Goal: Task Accomplishment & Management: Manage account settings

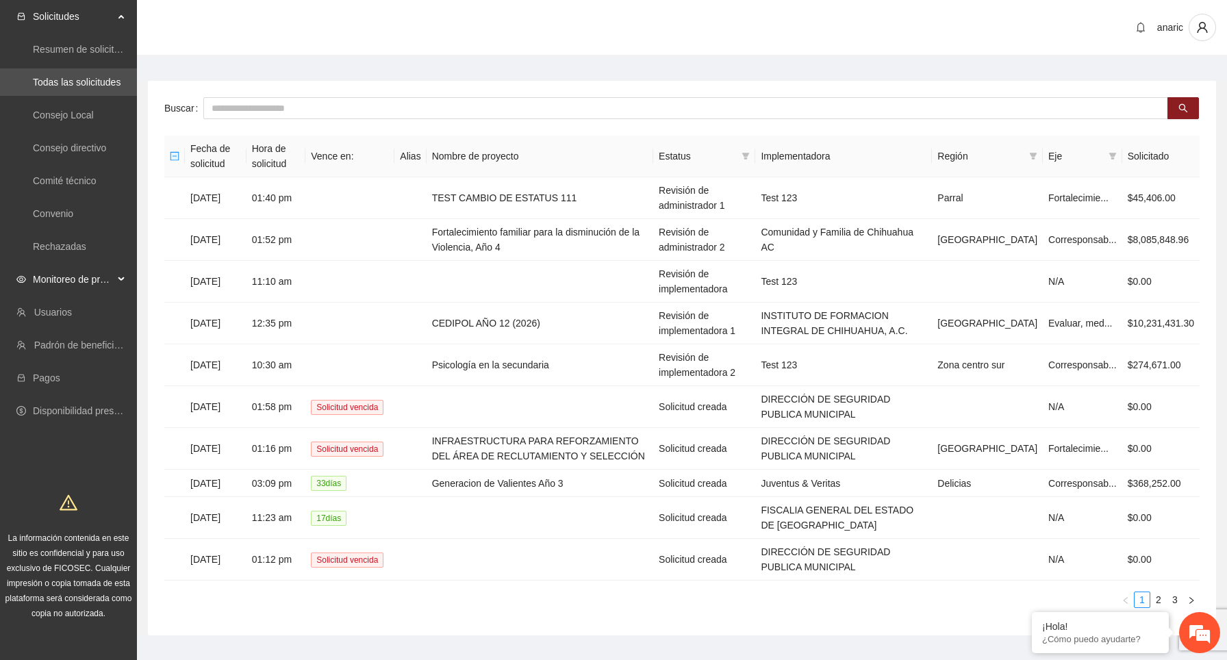
click at [107, 282] on span "Monitoreo de proyectos" at bounding box center [73, 279] width 81 height 27
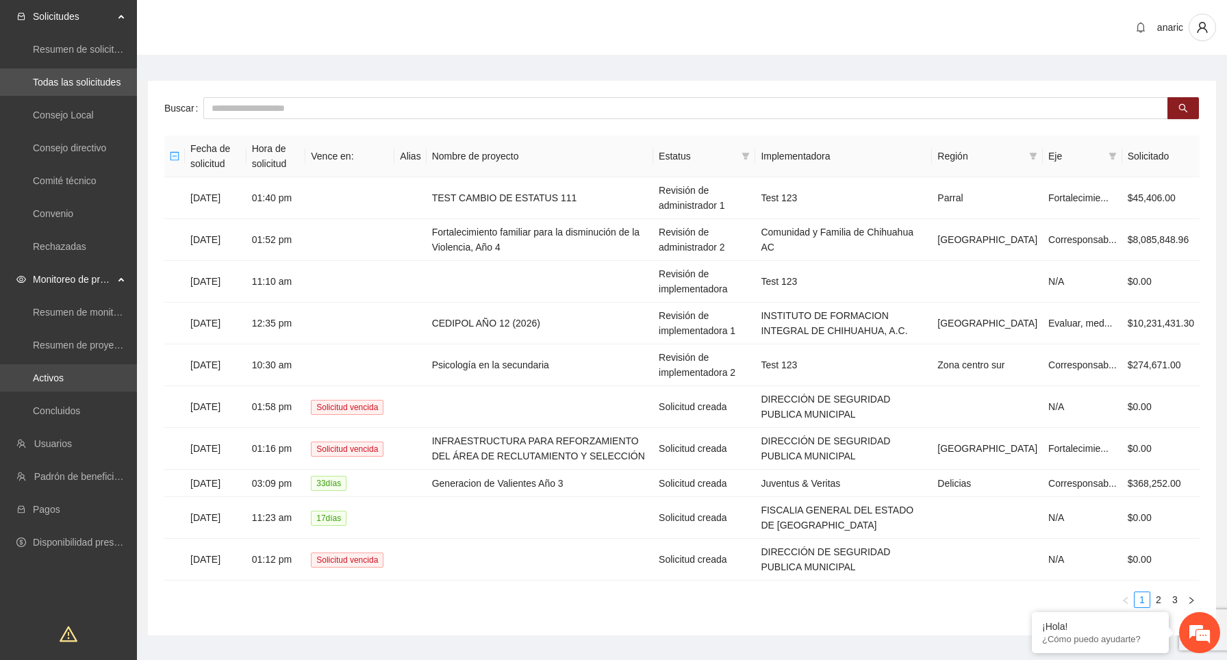
click at [64, 382] on link "Activos" at bounding box center [48, 378] width 31 height 11
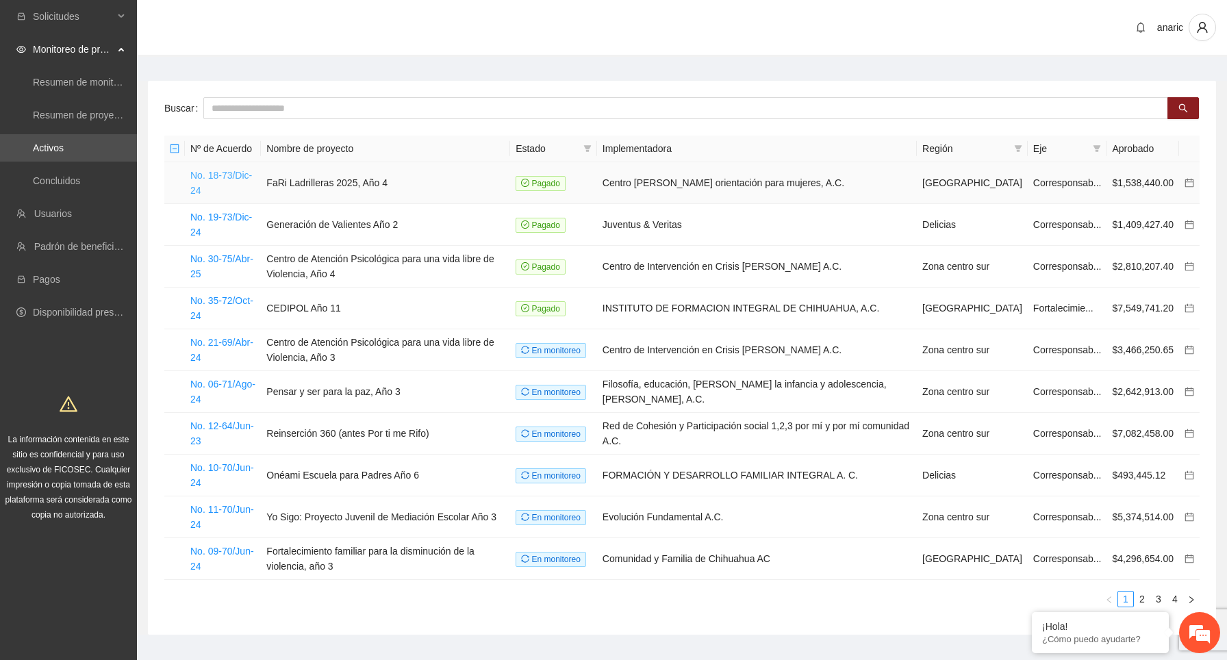
click at [228, 180] on link "No. 18-73/Dic-24" at bounding box center [221, 183] width 62 height 26
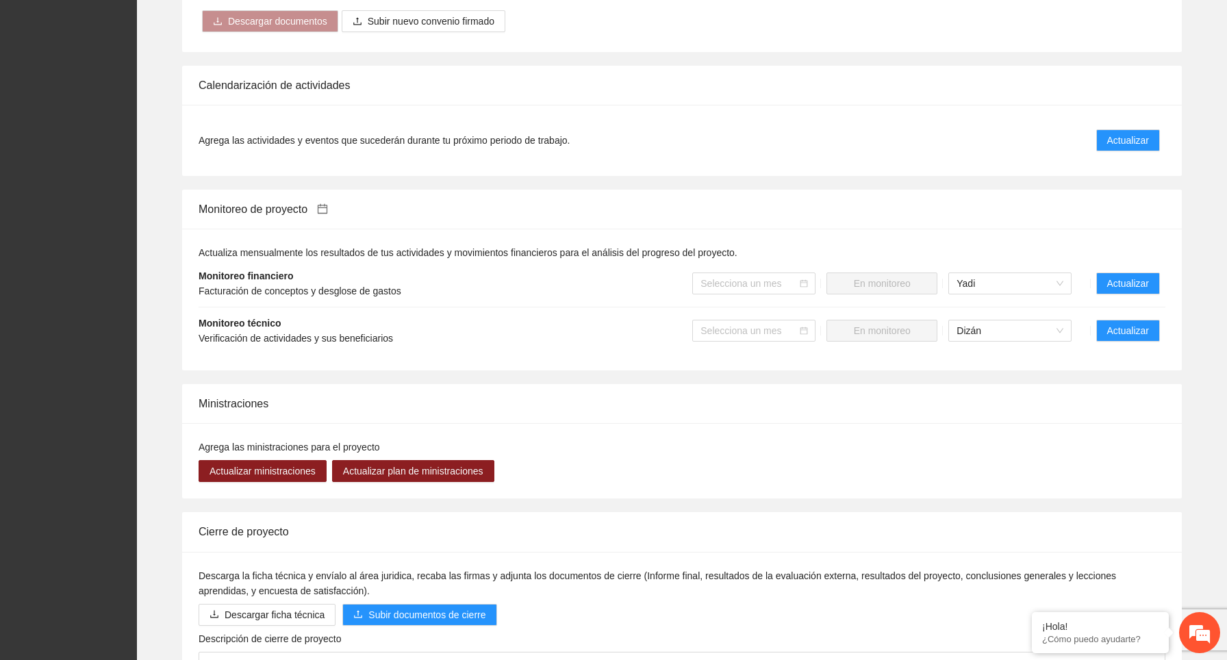
scroll to position [1229, 0]
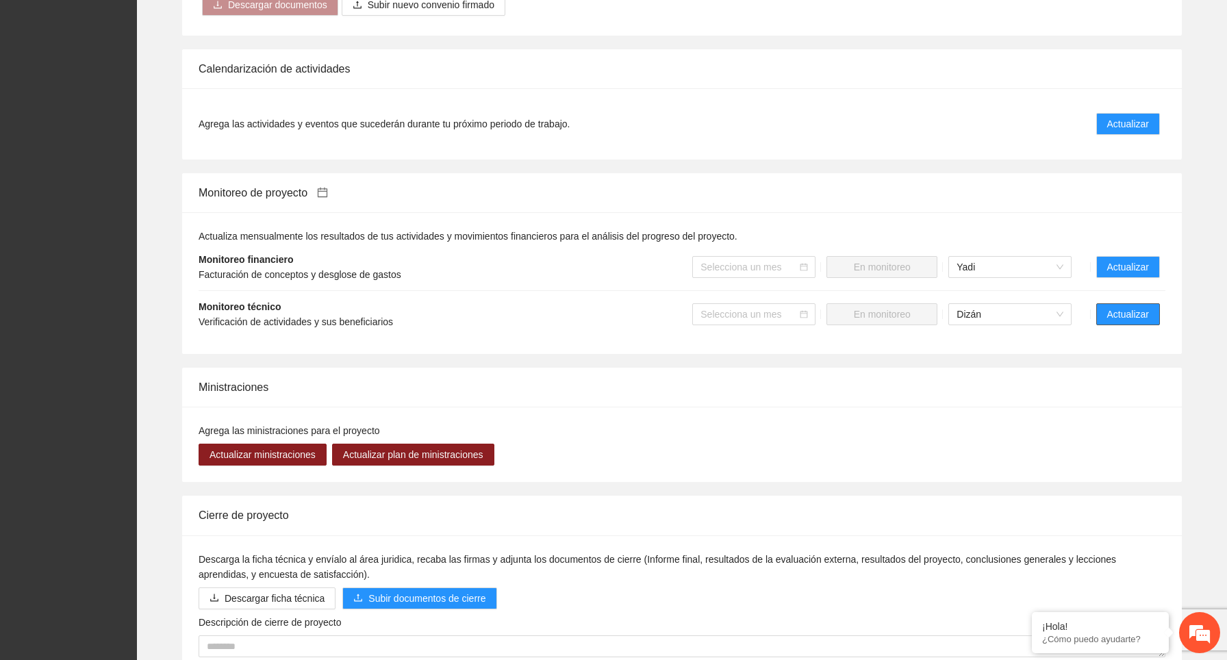
click at [1120, 313] on span "Actualizar" at bounding box center [1128, 314] width 42 height 15
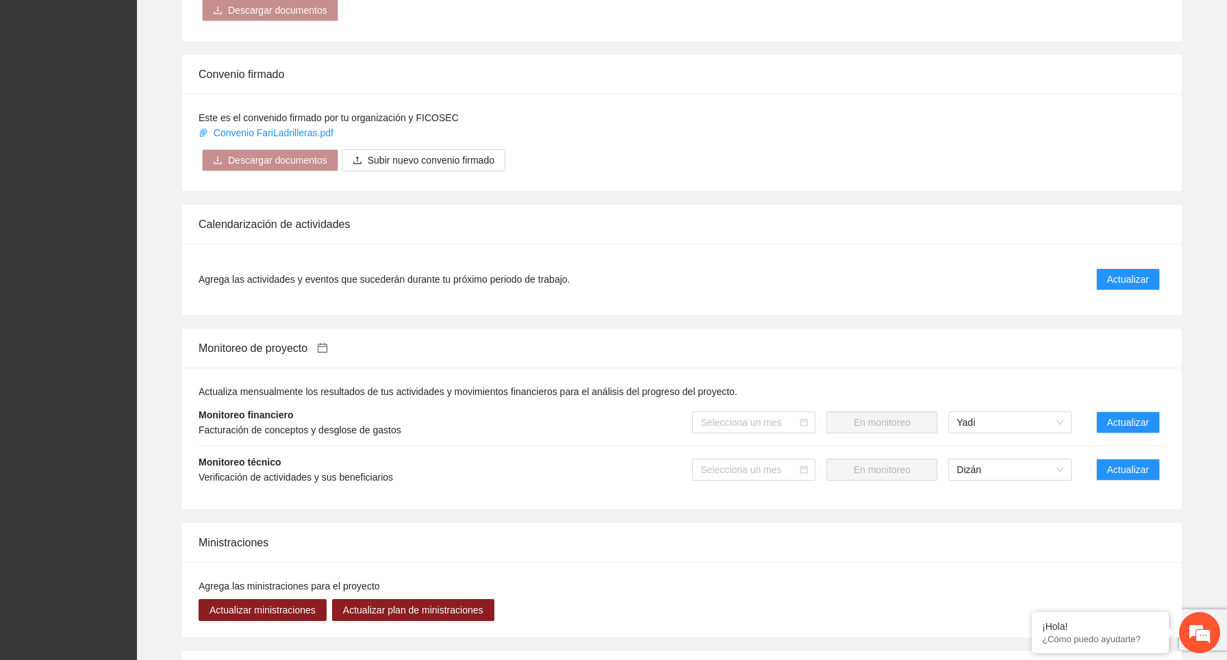
scroll to position [1073, 0]
click at [1131, 275] on span "Actualizar" at bounding box center [1128, 280] width 42 height 15
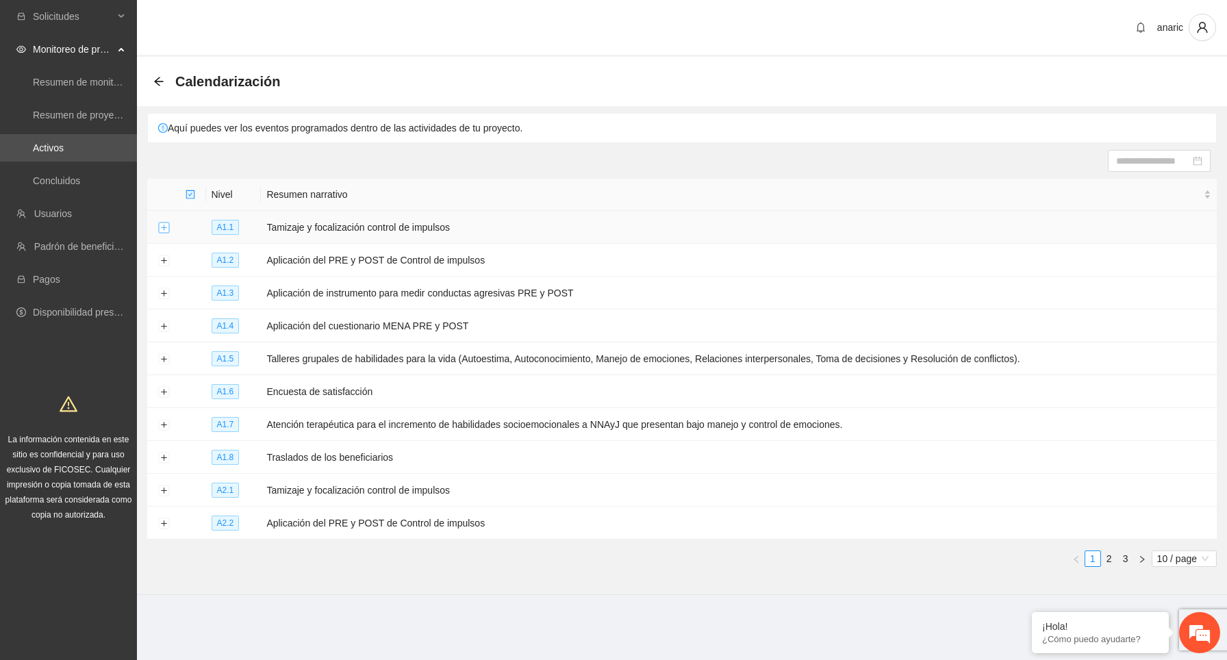
click at [164, 229] on button "Expand row" at bounding box center [163, 228] width 11 height 11
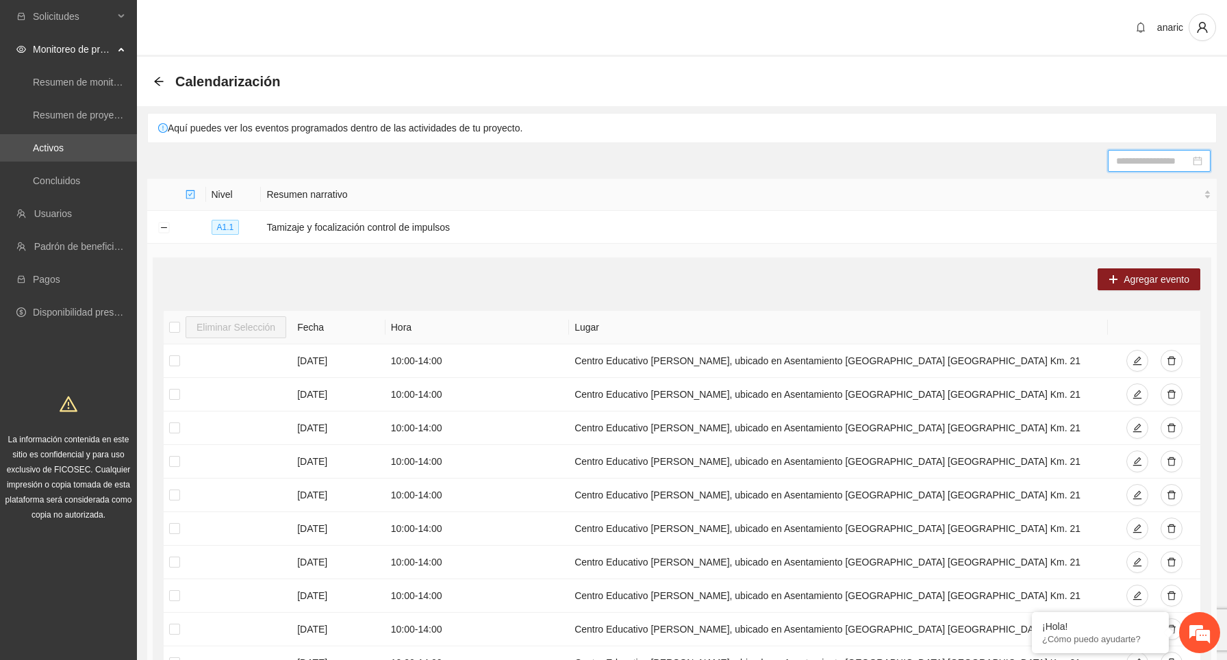
click at [1144, 160] on input at bounding box center [1153, 160] width 74 height 15
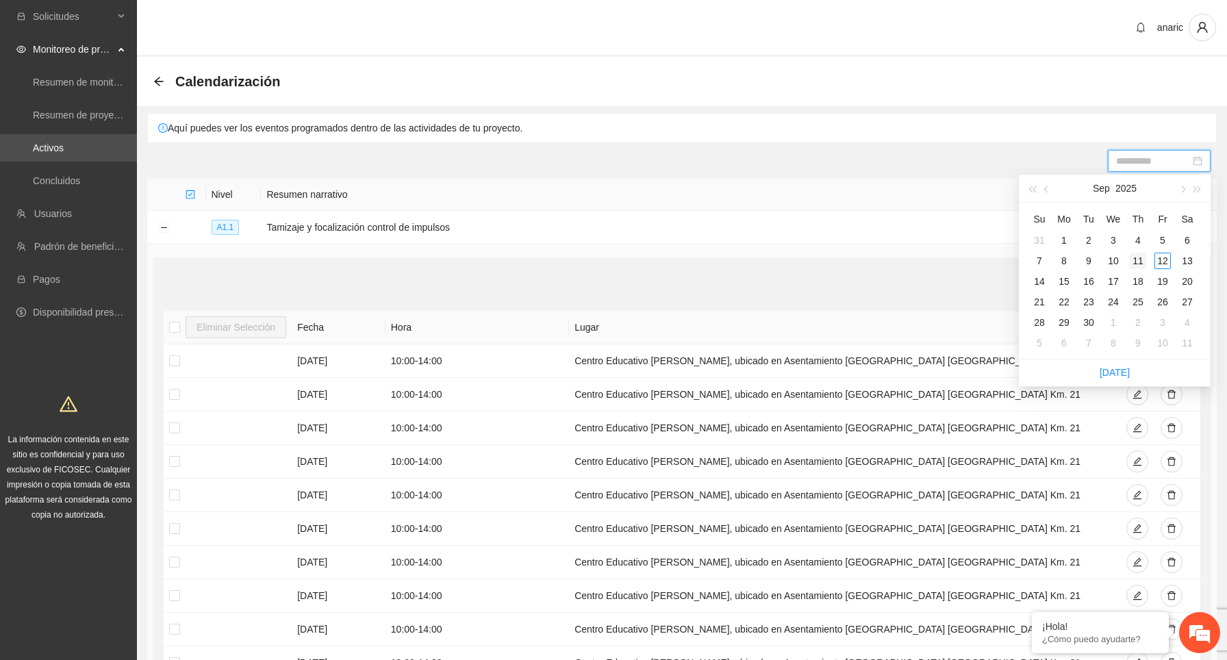
type input "**********"
click at [1144, 262] on div "11" at bounding box center [1138, 261] width 16 height 16
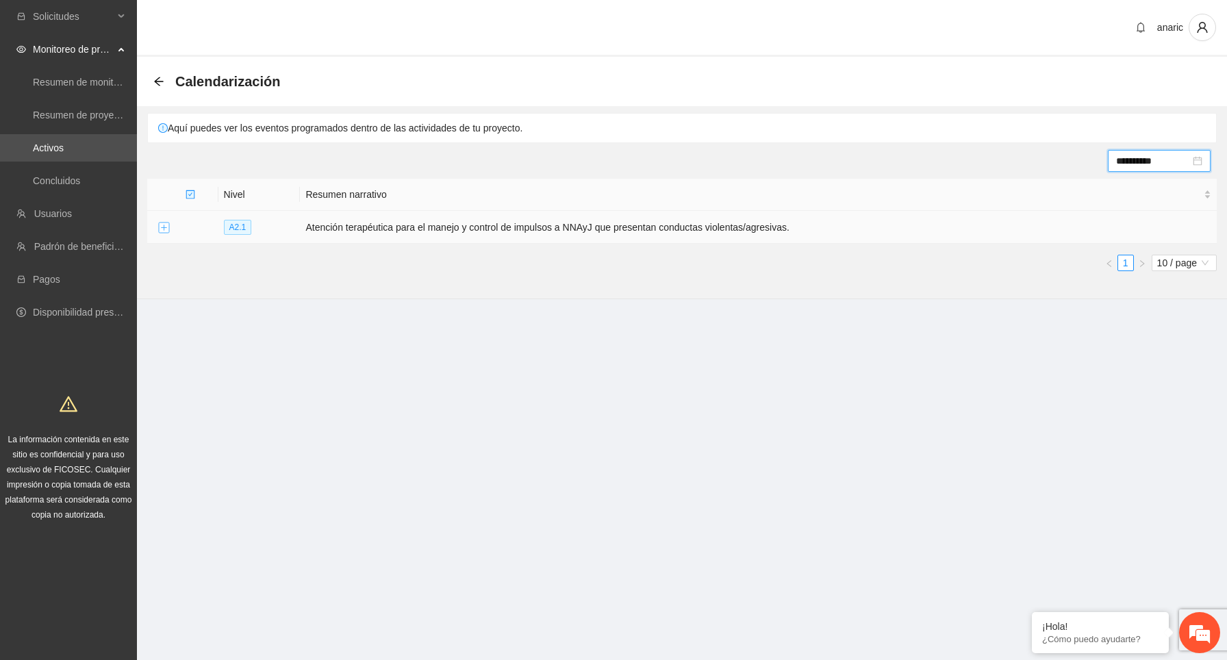
click at [161, 231] on button "Expand row" at bounding box center [163, 228] width 11 height 11
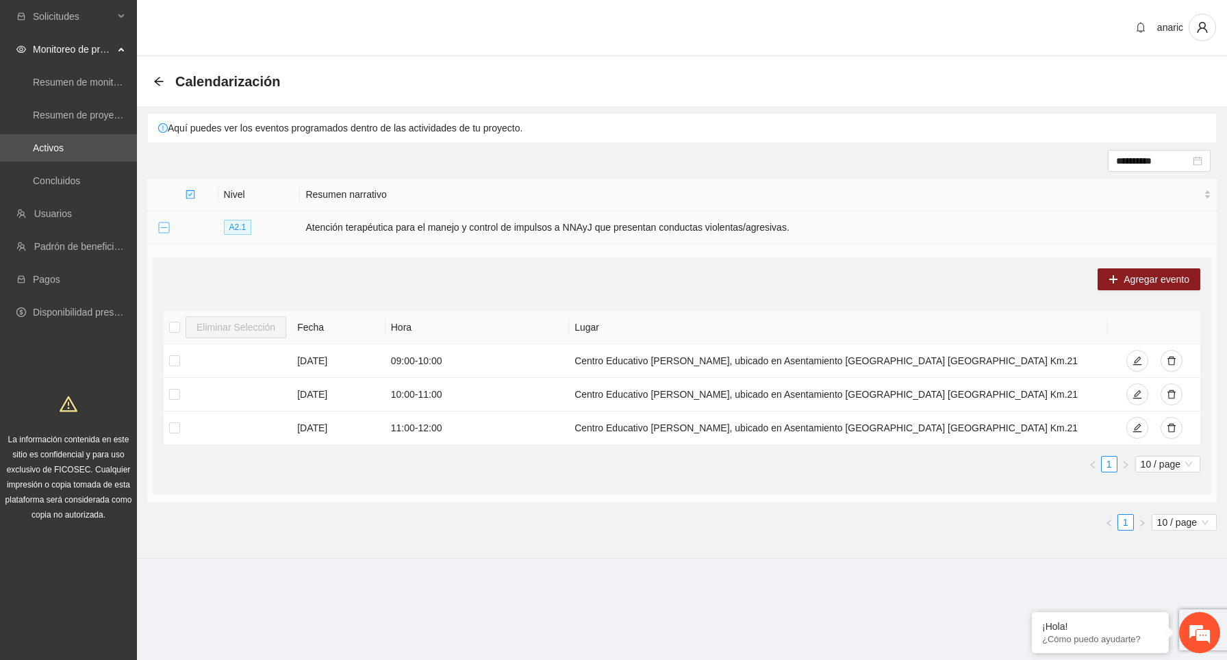
click at [161, 231] on button "Collapse row" at bounding box center [163, 228] width 11 height 11
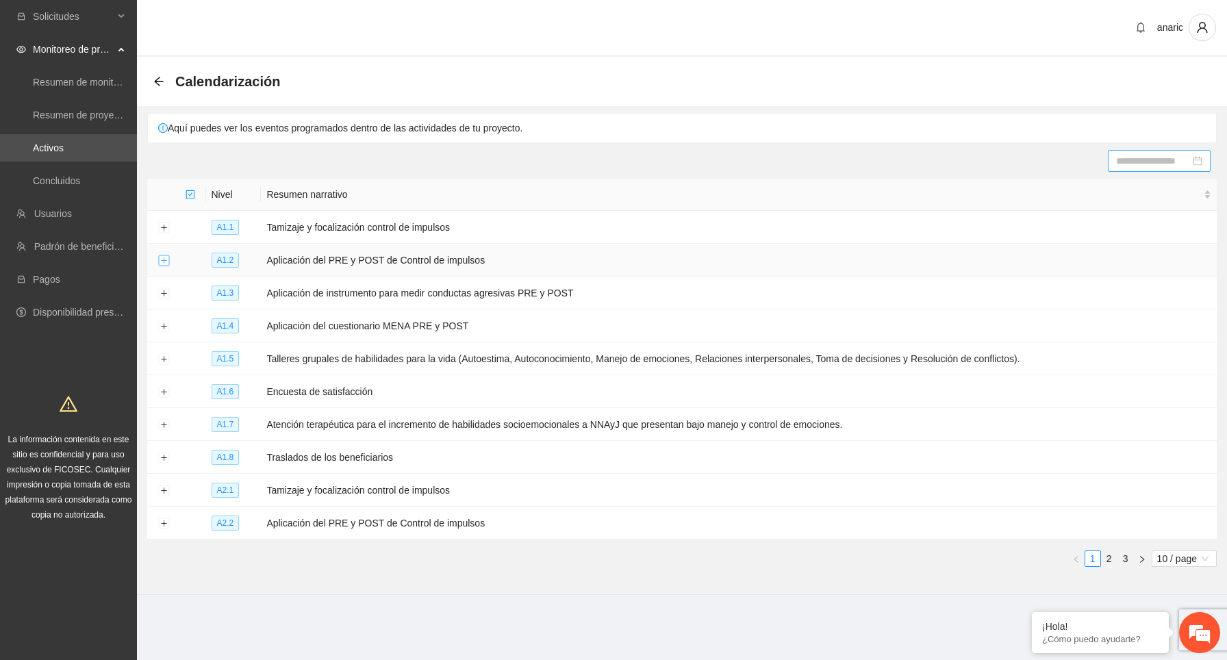
click at [167, 260] on button "Expand row" at bounding box center [163, 260] width 11 height 11
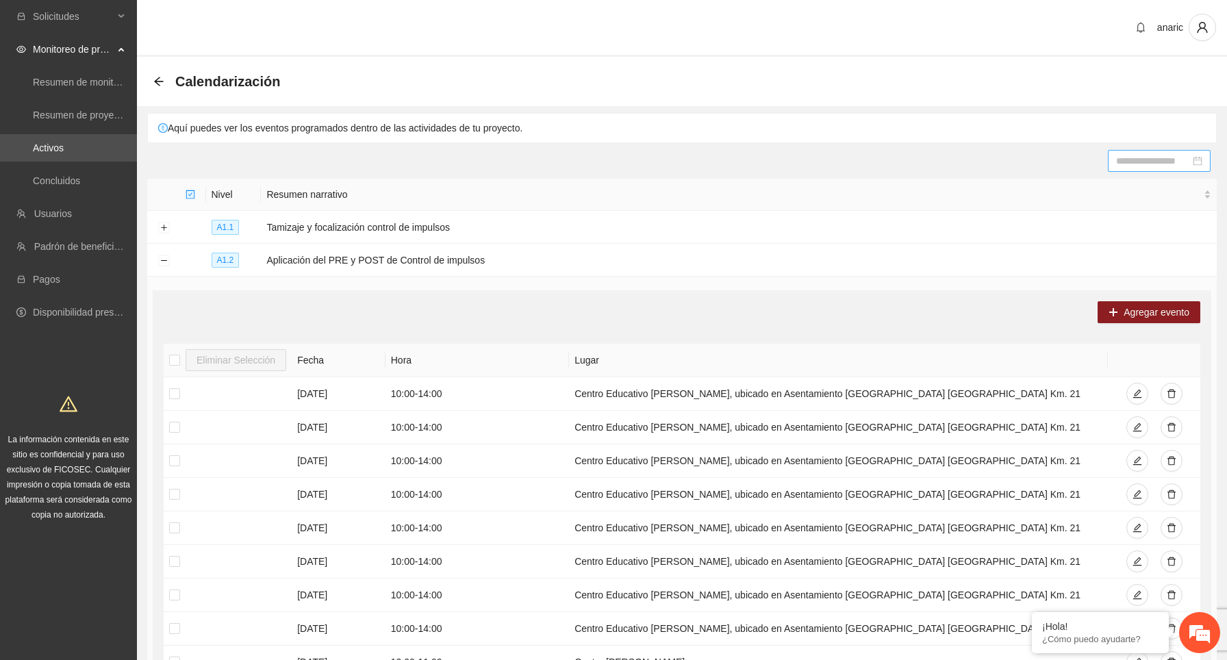
click at [1160, 158] on input at bounding box center [1153, 160] width 74 height 15
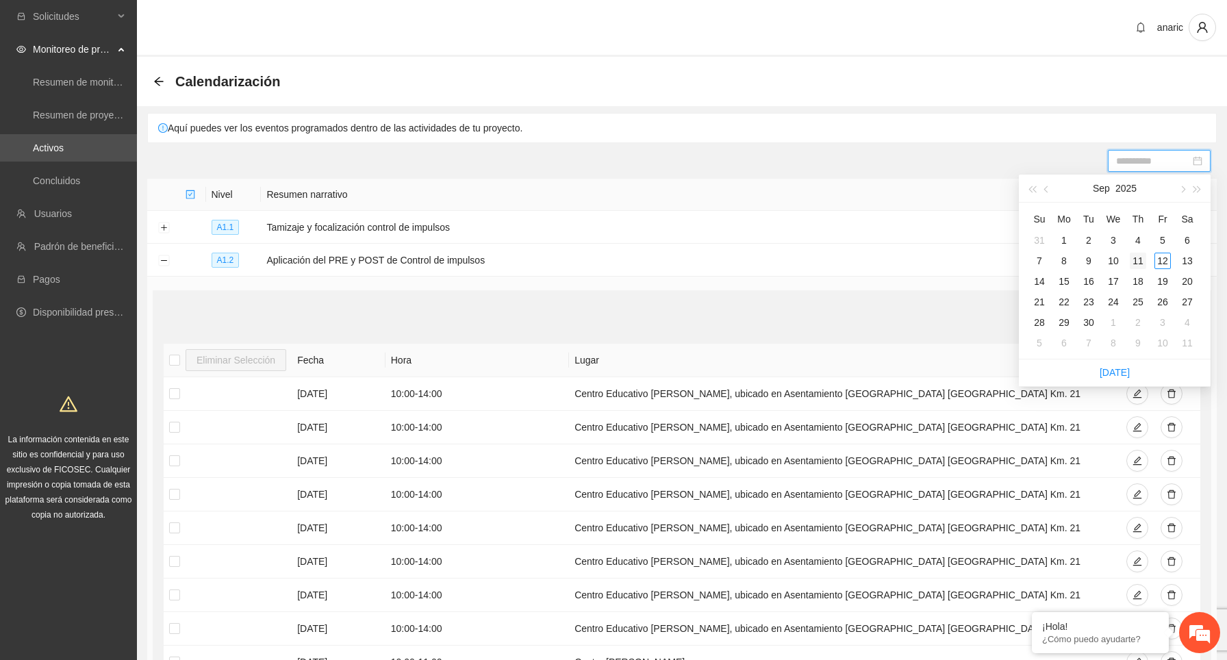
type input "**********"
click at [1142, 258] on div "11" at bounding box center [1138, 261] width 16 height 16
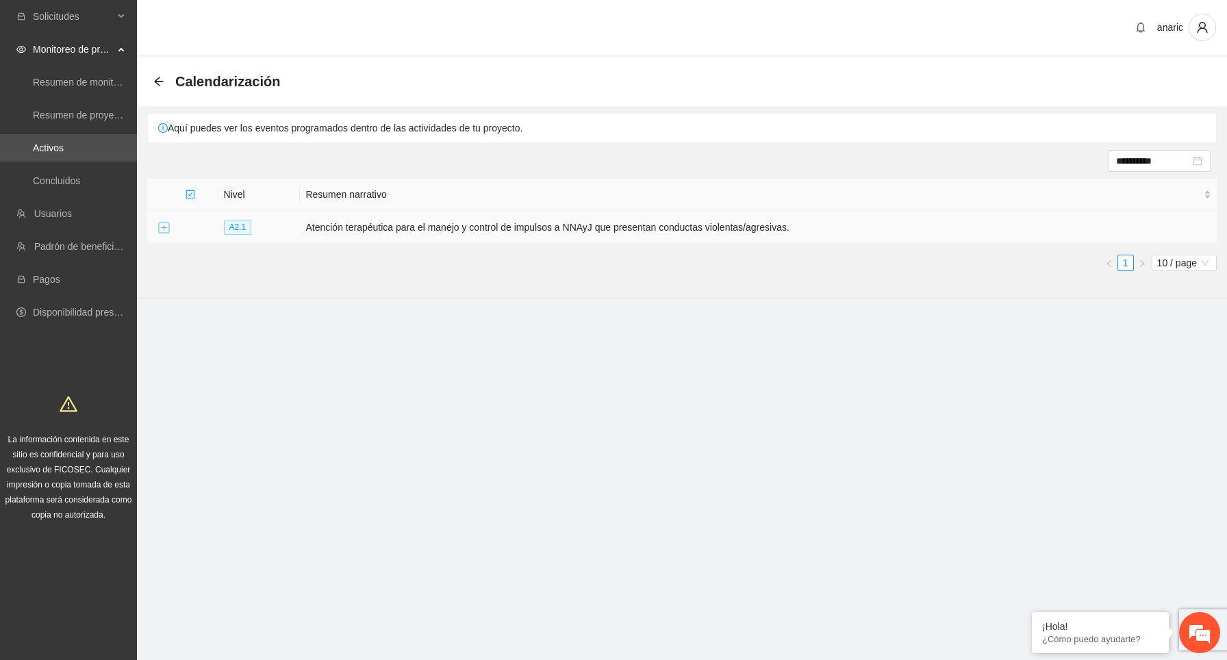
click at [166, 230] on button "Expand row" at bounding box center [163, 228] width 11 height 11
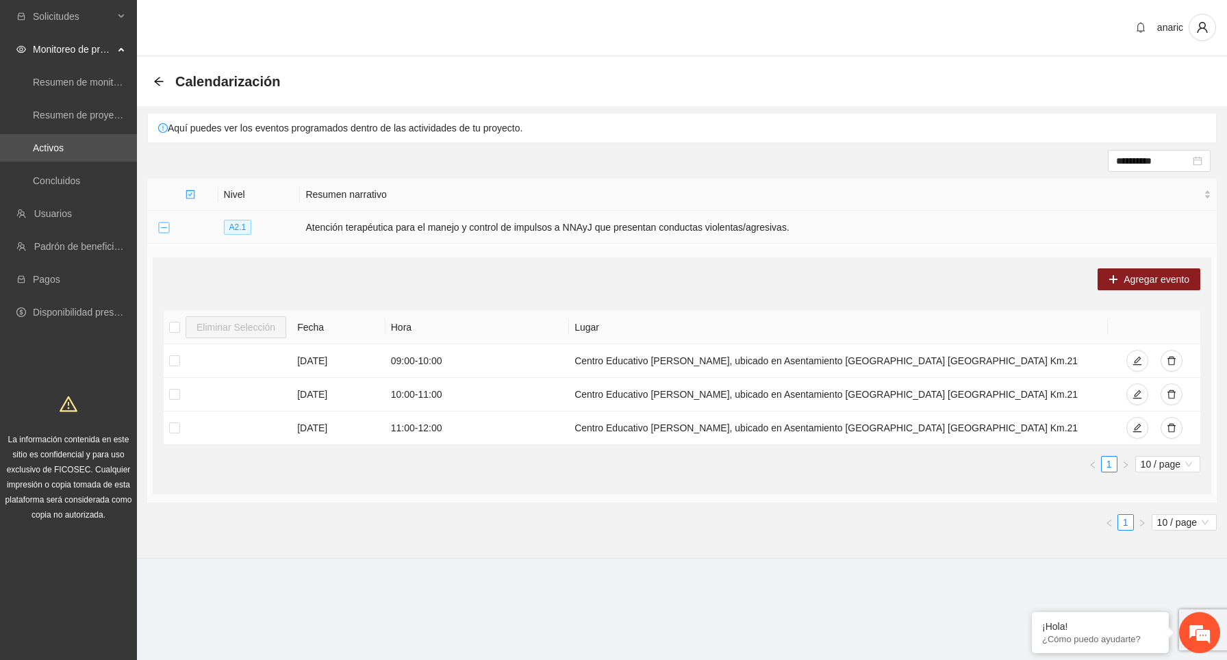
click at [166, 225] on button "Collapse row" at bounding box center [163, 228] width 11 height 11
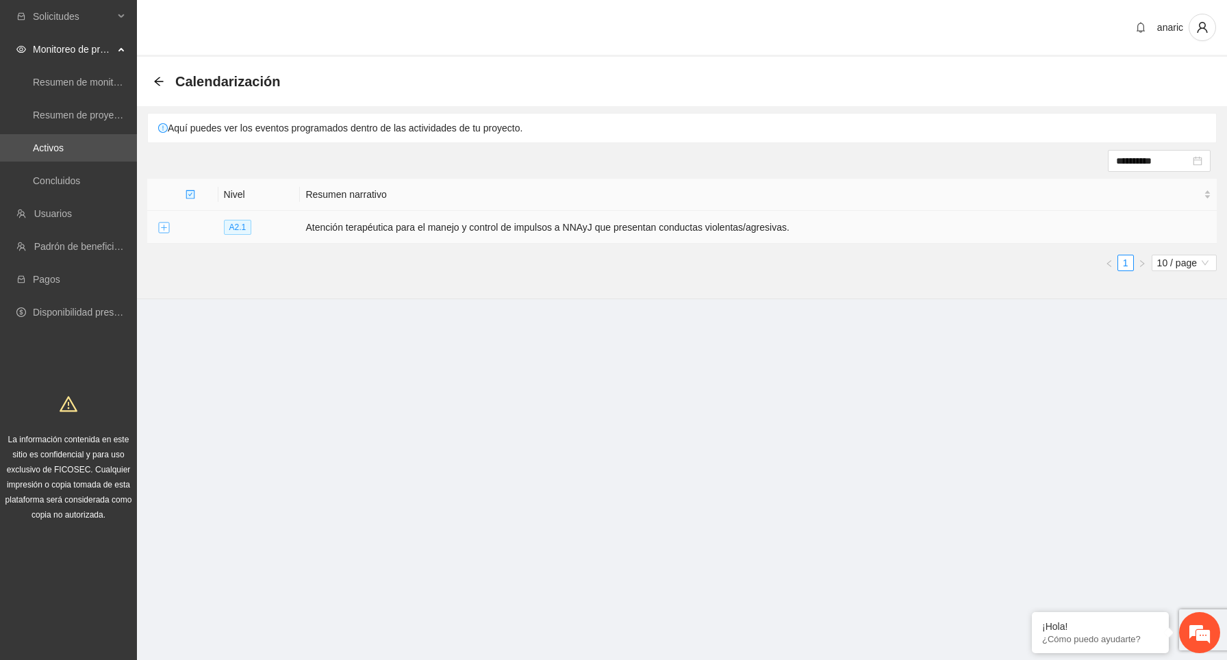
click at [166, 225] on button "Expand row" at bounding box center [163, 228] width 11 height 11
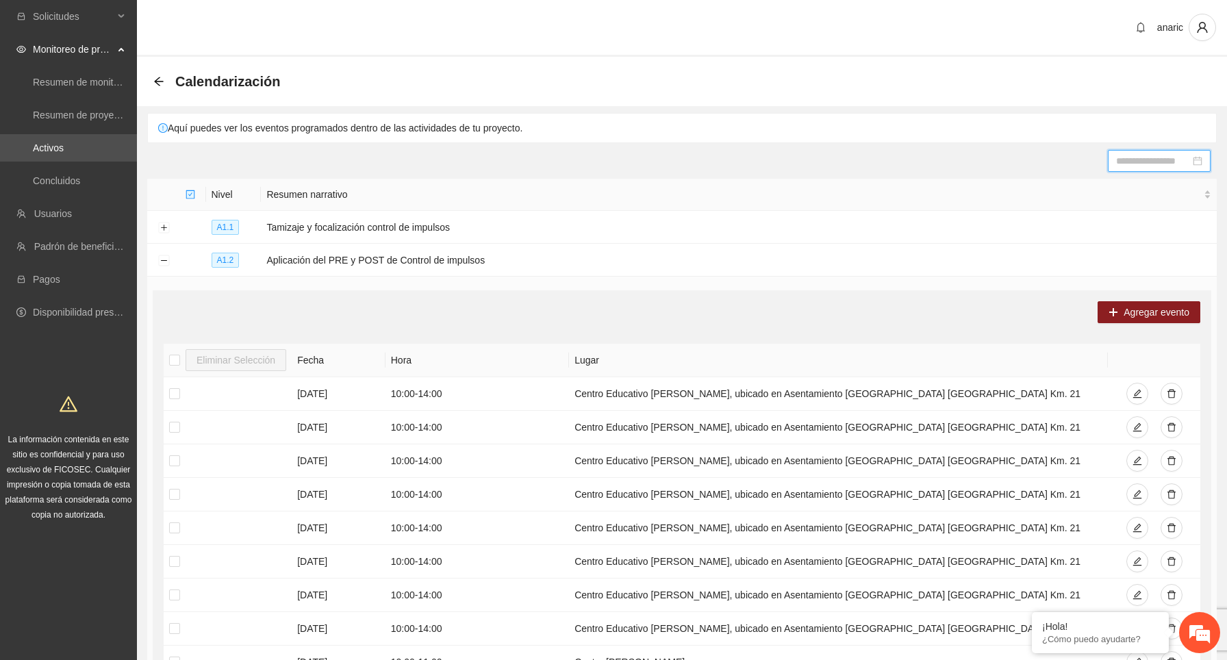
click at [1179, 158] on input at bounding box center [1153, 160] width 74 height 15
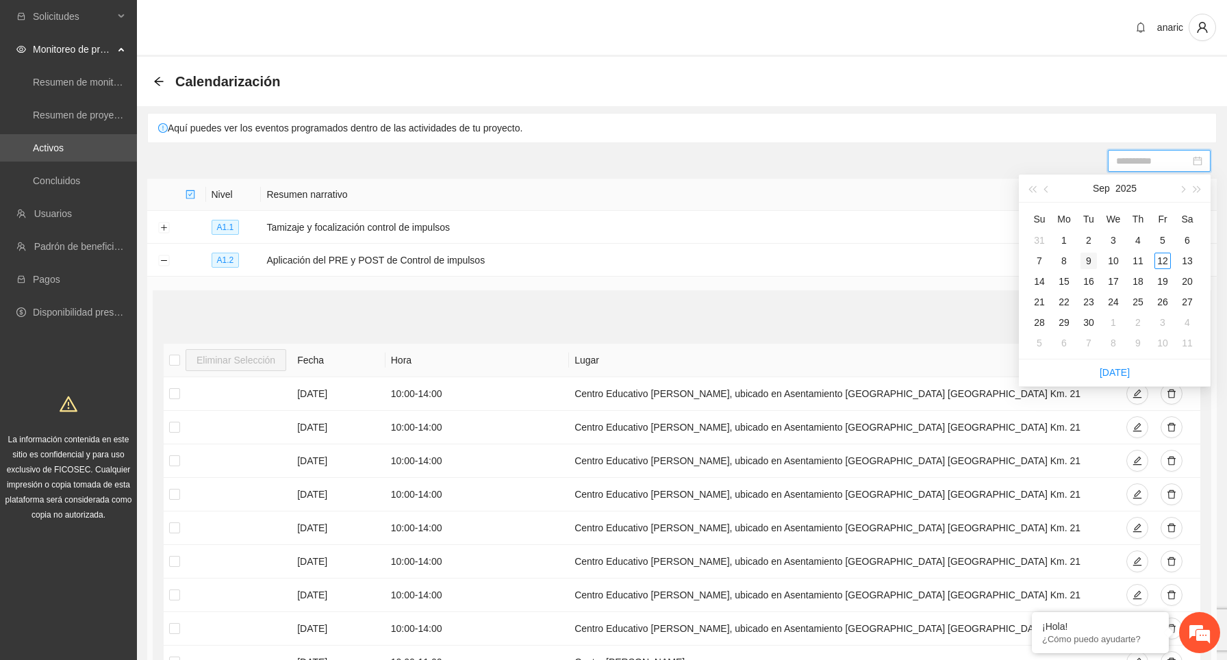
type input "**********"
click at [1092, 259] on div "9" at bounding box center [1089, 261] width 16 height 16
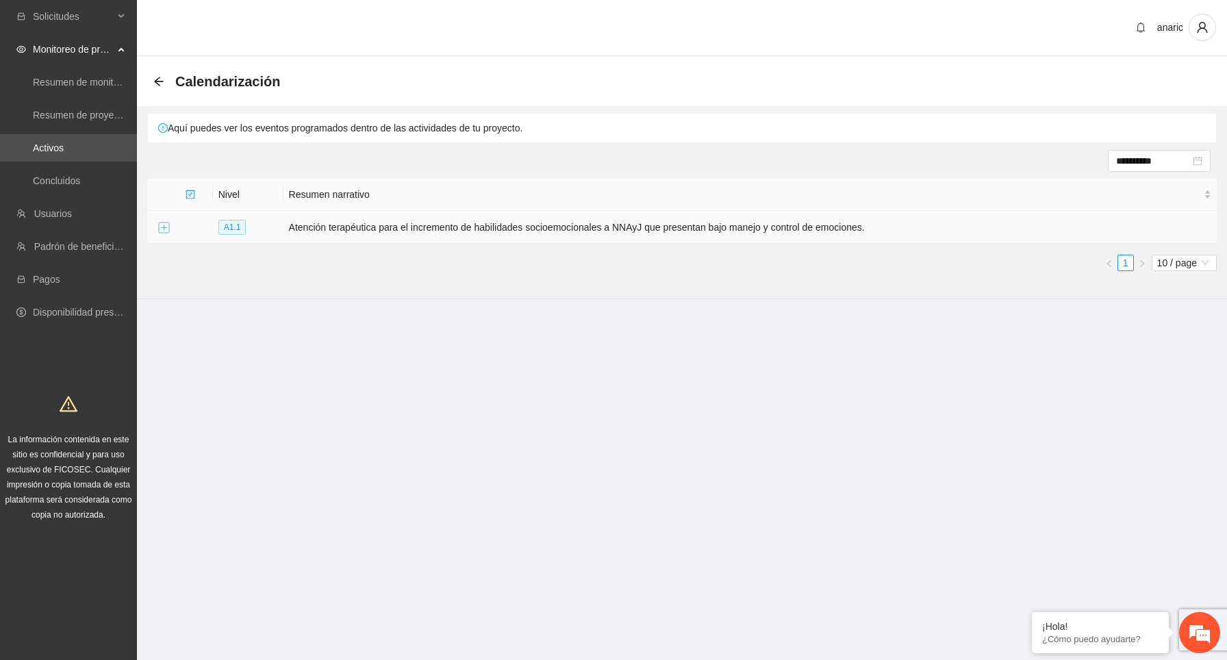
click at [165, 229] on button "Expand row" at bounding box center [163, 228] width 11 height 11
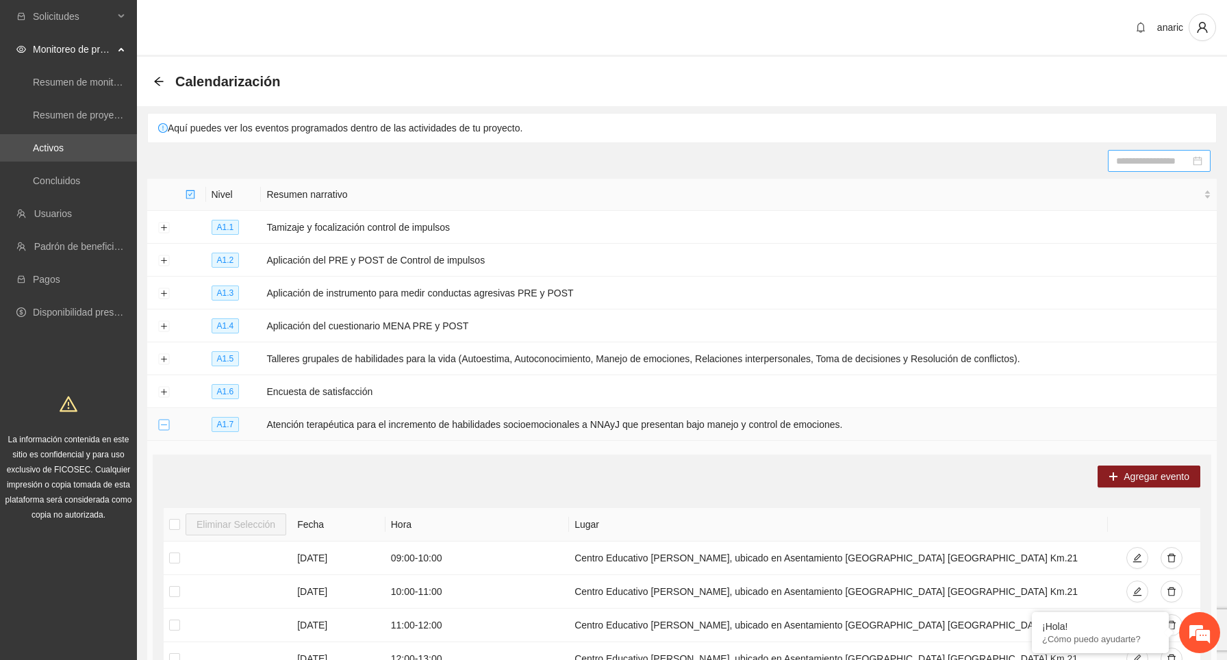
click at [160, 425] on button "Collapse row" at bounding box center [163, 425] width 11 height 11
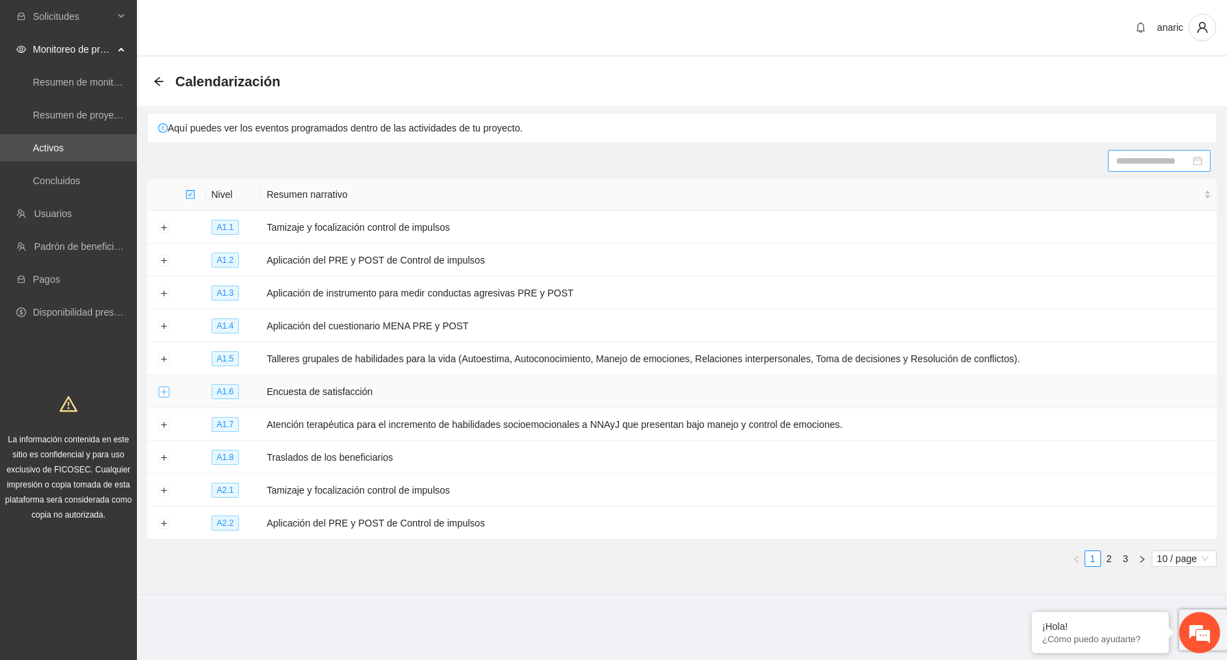
click at [164, 390] on button "Expand row" at bounding box center [163, 392] width 11 height 11
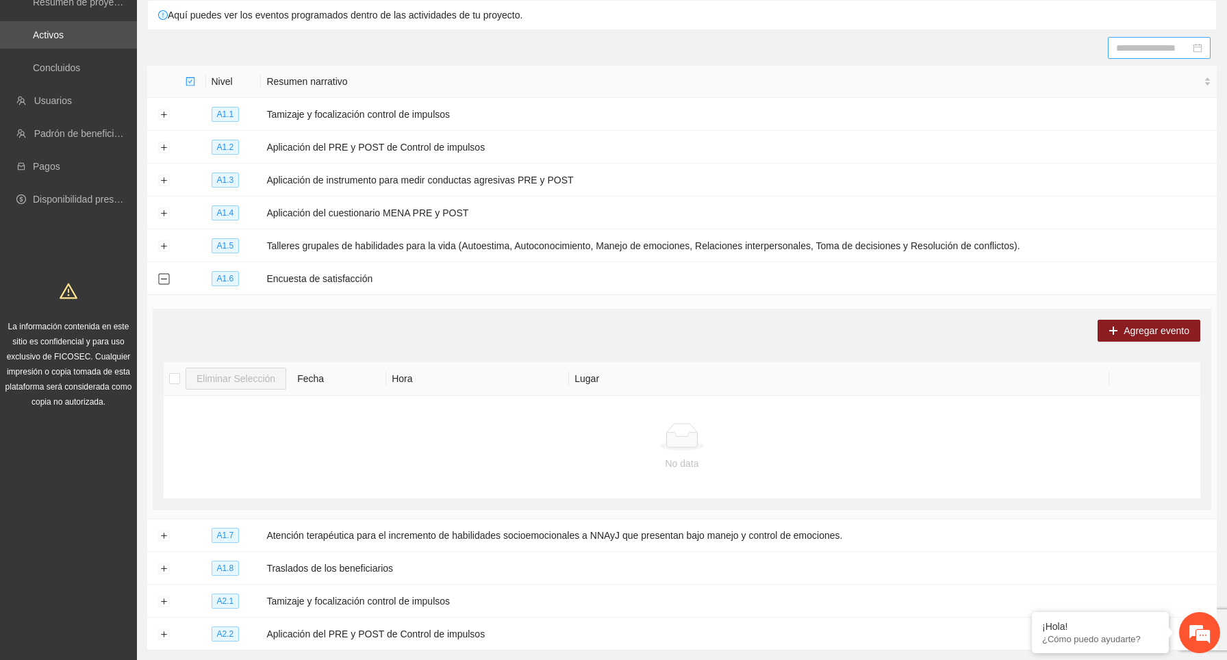
scroll to position [210, 0]
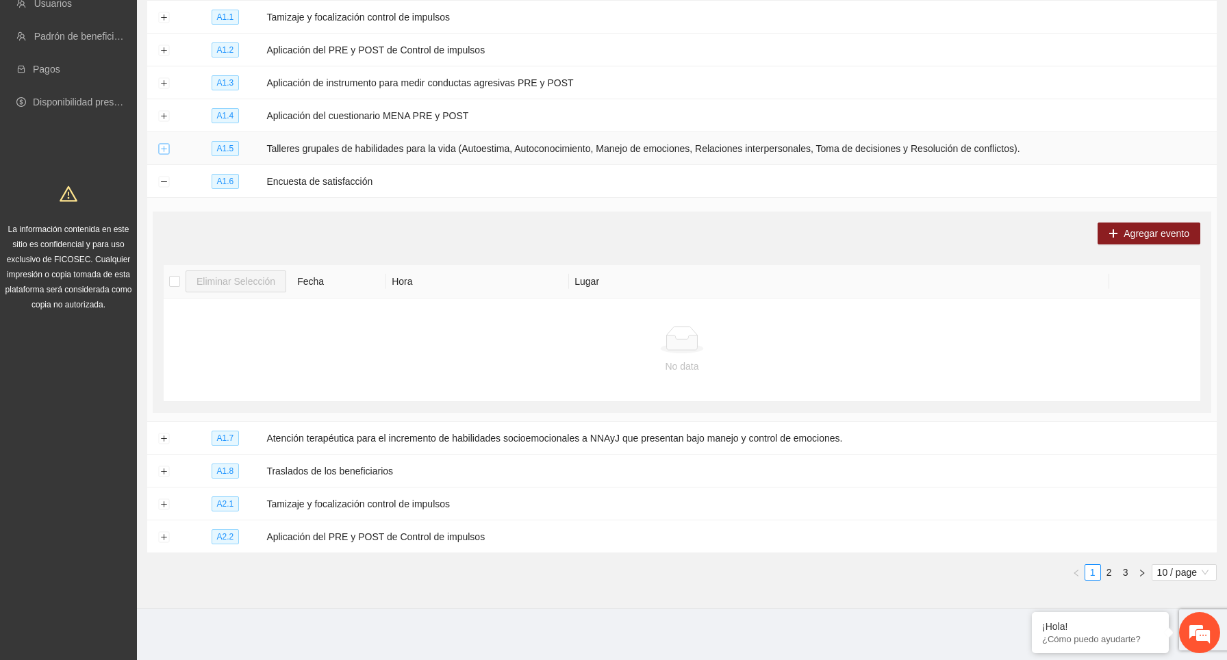
click at [158, 145] on button "Expand row" at bounding box center [163, 149] width 11 height 11
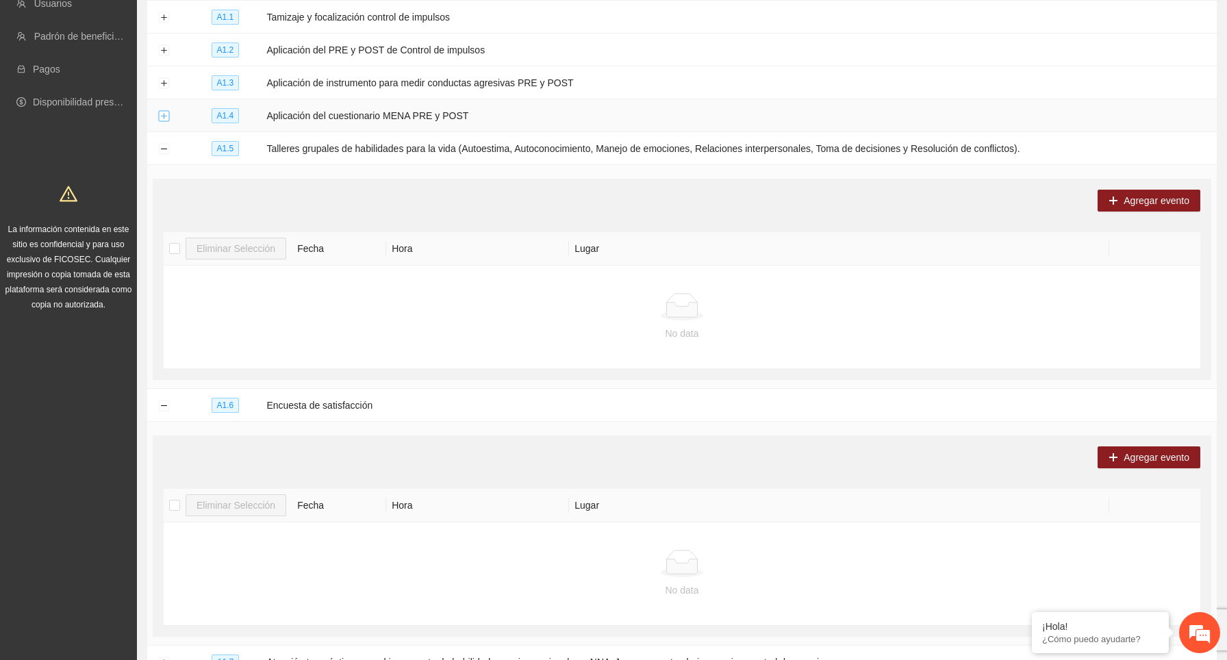
click at [163, 112] on button "Expand row" at bounding box center [163, 116] width 11 height 11
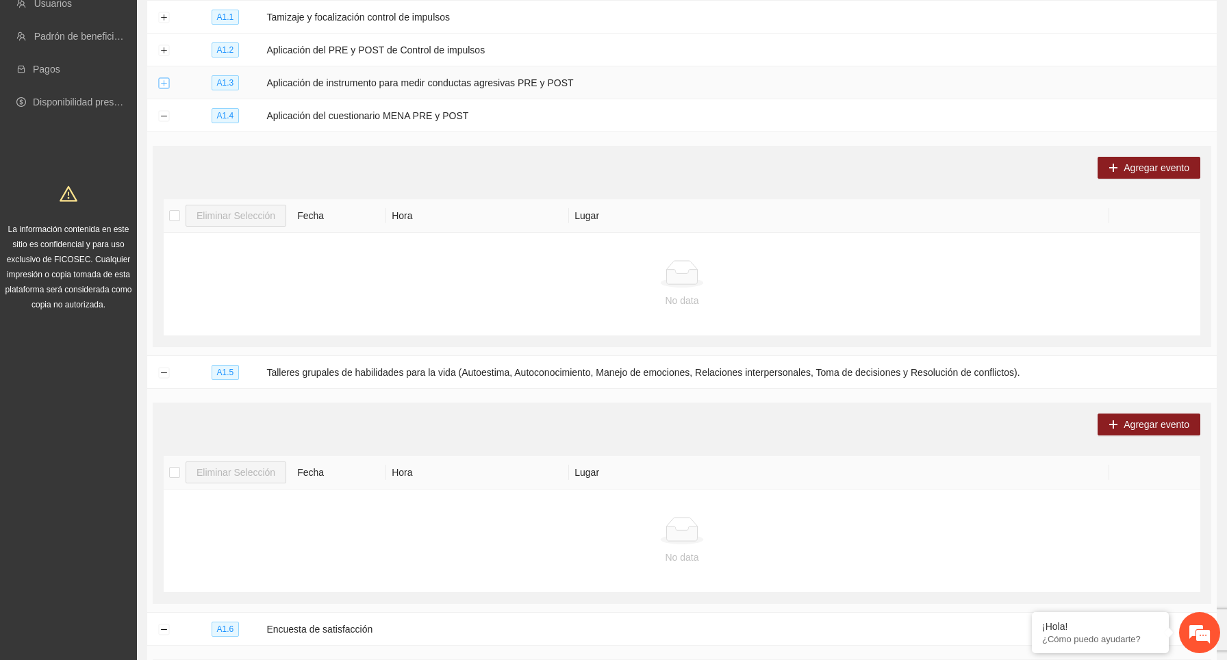
click at [162, 85] on button "Expand row" at bounding box center [163, 83] width 11 height 11
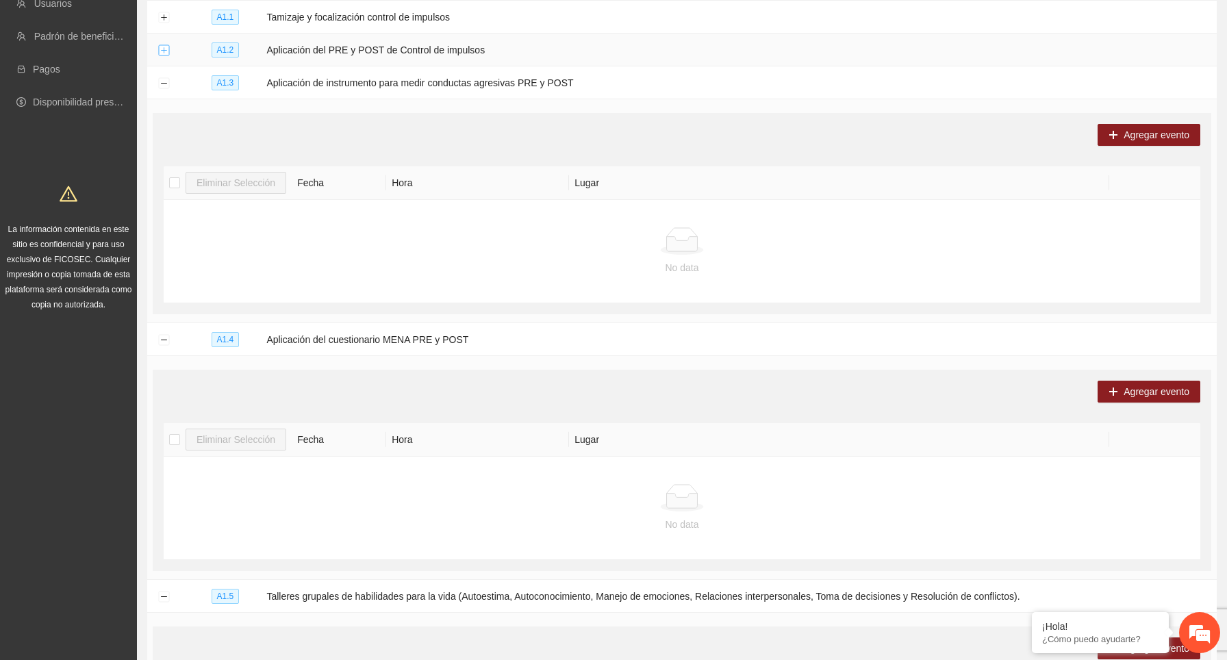
click at [164, 54] on button "Expand row" at bounding box center [163, 50] width 11 height 11
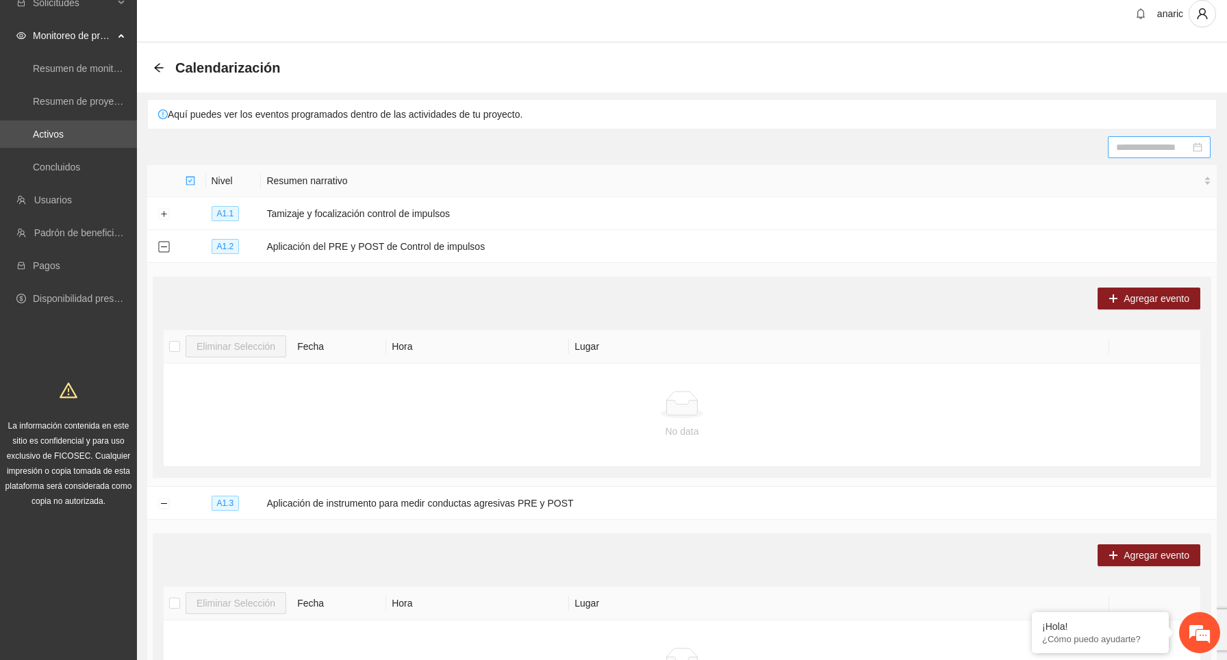
scroll to position [2, 0]
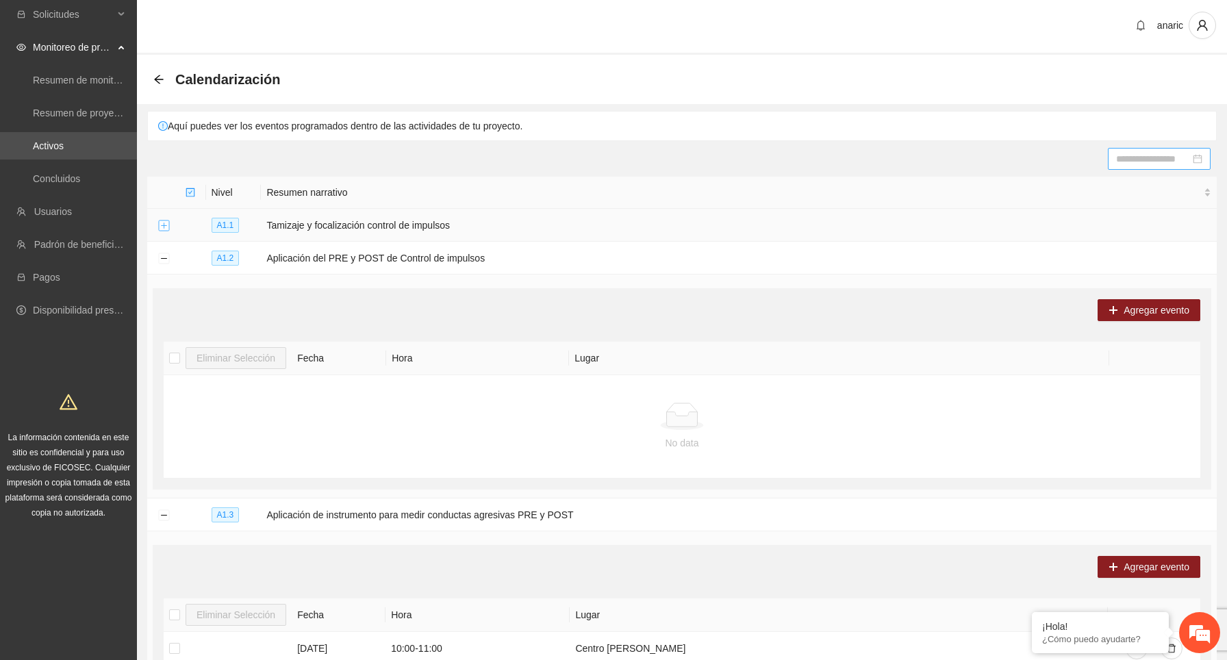
click at [166, 221] on button "Expand row" at bounding box center [163, 226] width 11 height 11
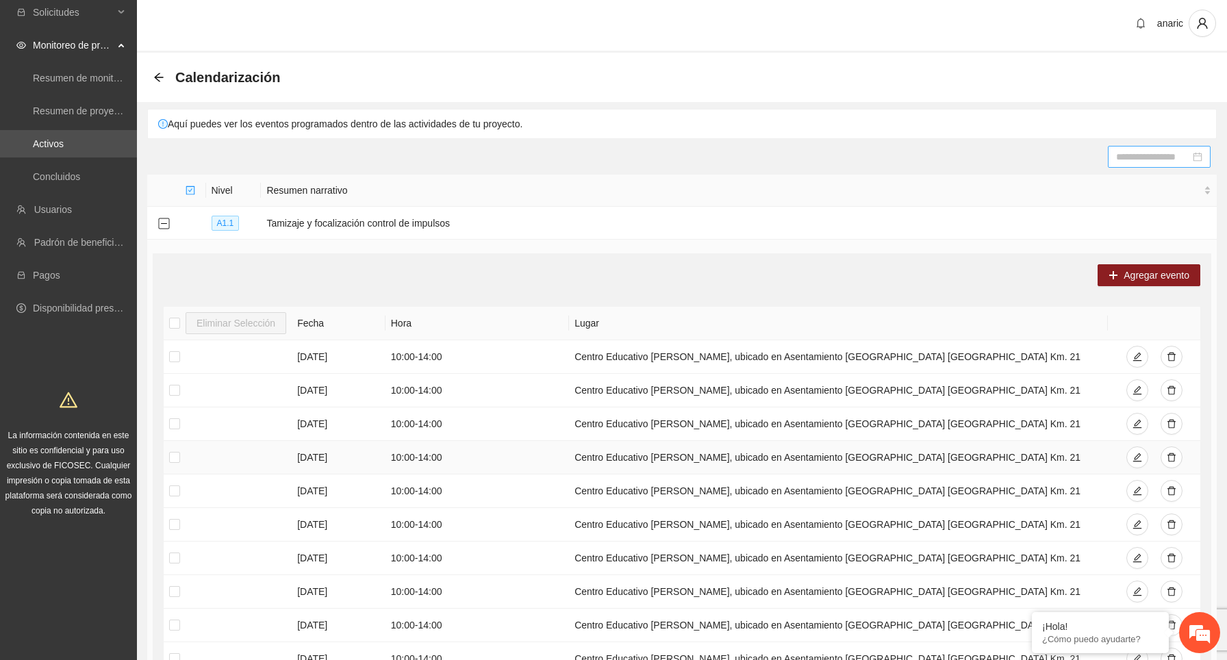
scroll to position [0, 0]
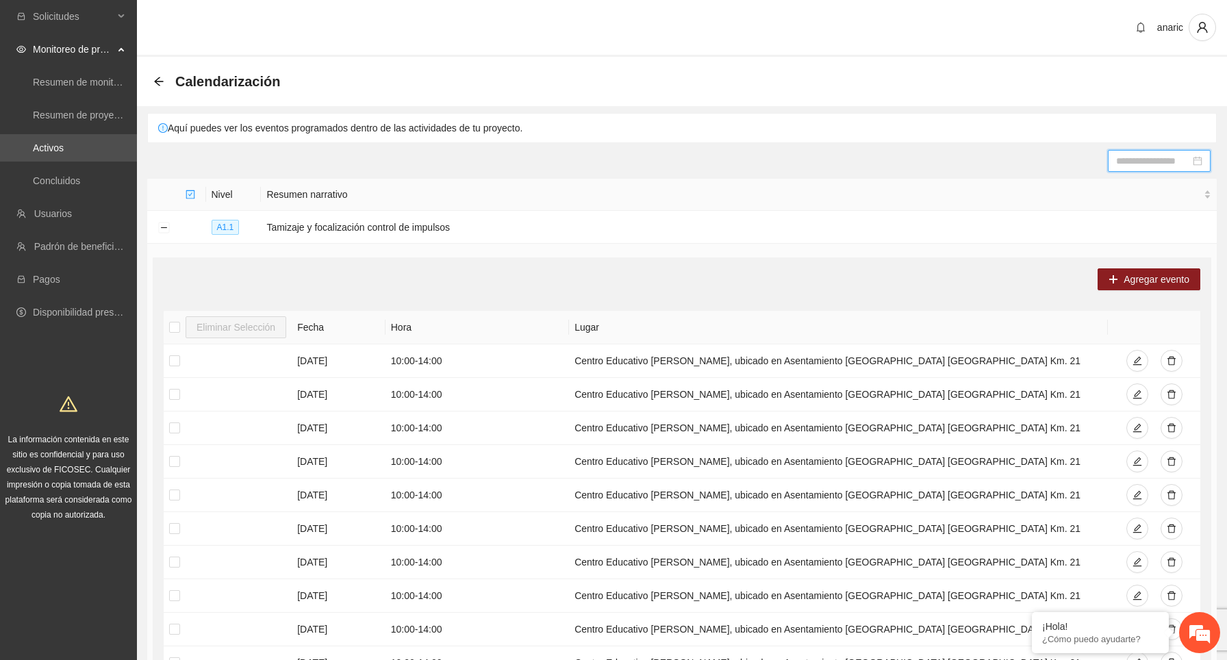
click at [1161, 158] on input at bounding box center [1153, 160] width 74 height 15
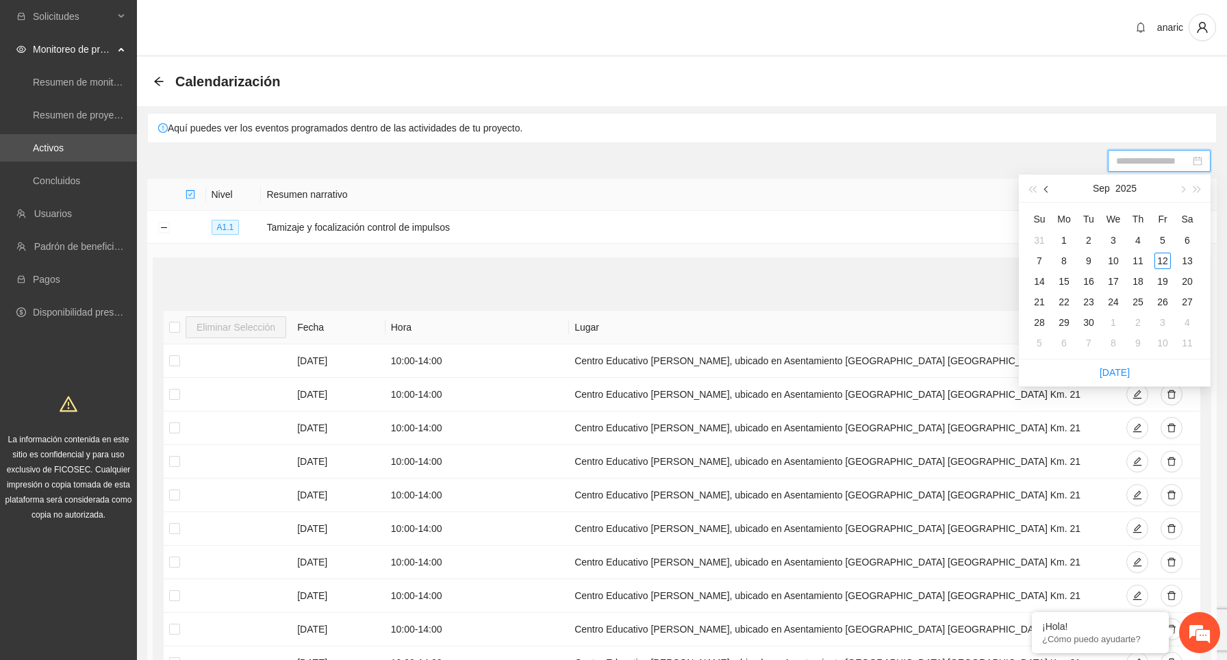
click at [1049, 190] on span "button" at bounding box center [1047, 189] width 7 height 7
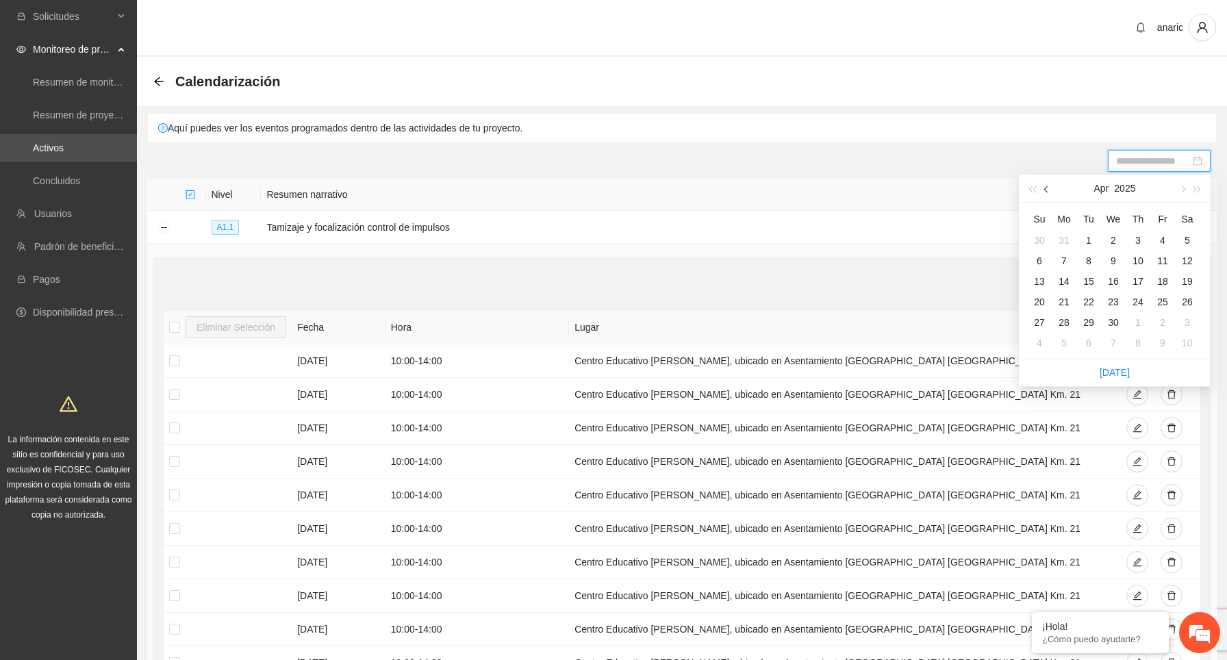
click at [1049, 190] on span "button" at bounding box center [1047, 189] width 7 height 7
type input "**********"
click at [1047, 192] on button "button" at bounding box center [1047, 188] width 15 height 27
type input "**********"
click at [1157, 318] on div "28" at bounding box center [1163, 322] width 16 height 16
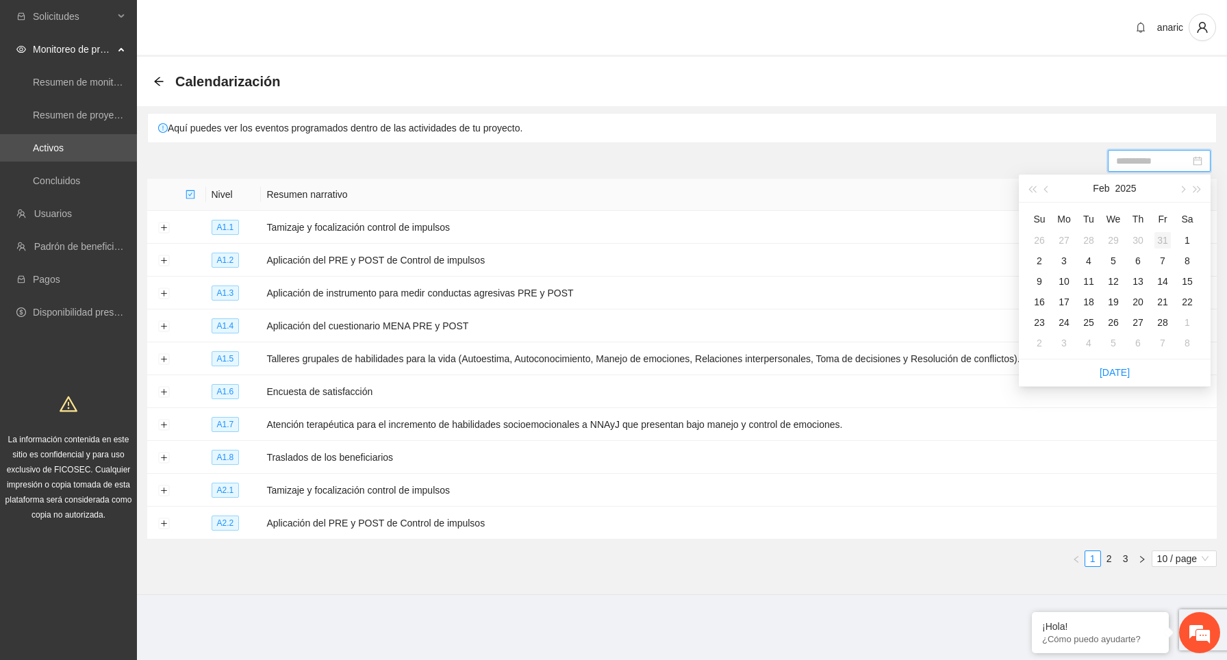
type input "**********"
click at [1092, 263] on div "4" at bounding box center [1089, 261] width 16 height 16
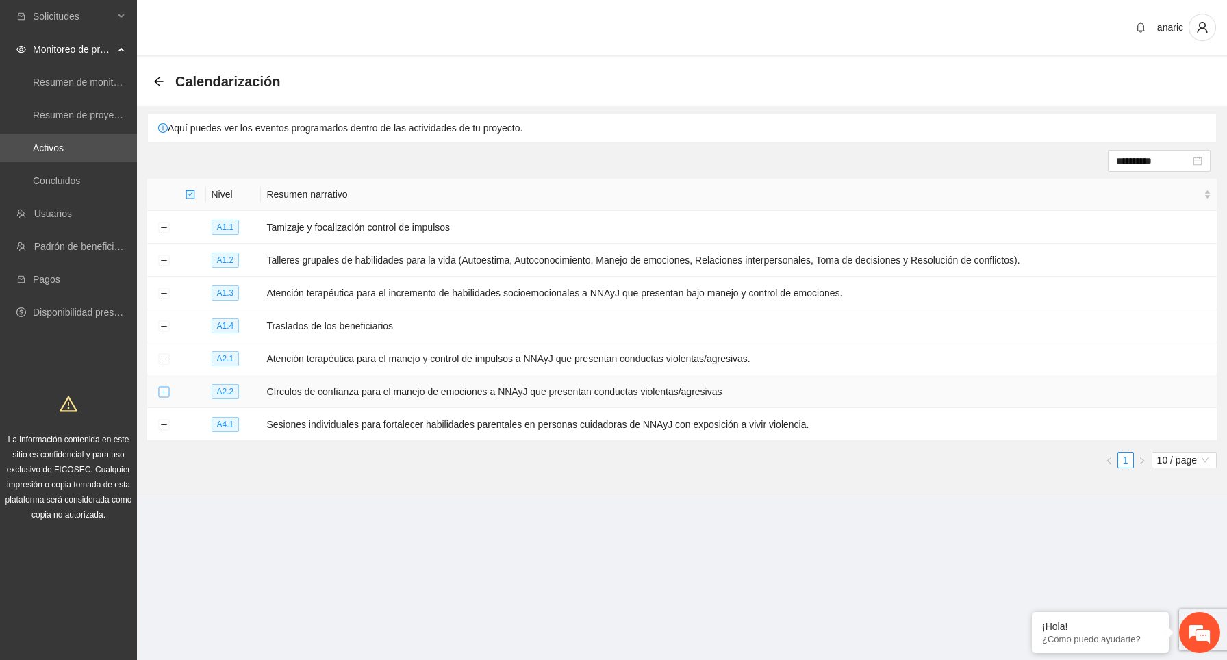
click at [166, 388] on button "Expand row" at bounding box center [163, 392] width 11 height 11
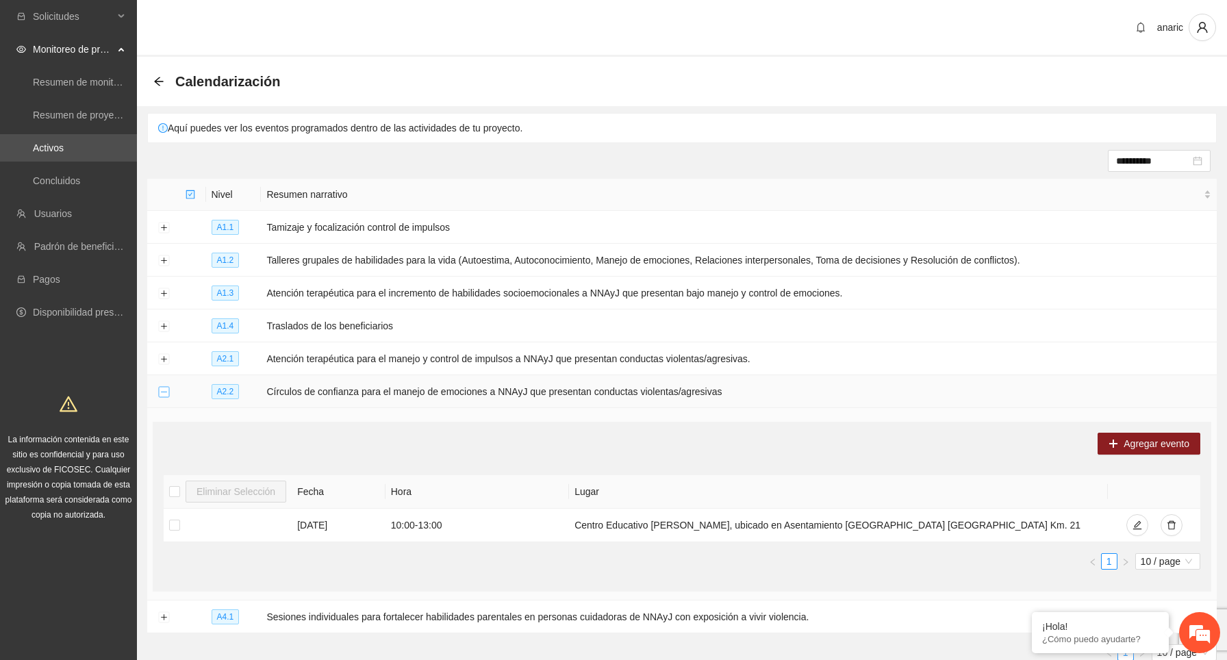
click at [166, 388] on button "Collapse row" at bounding box center [163, 392] width 11 height 11
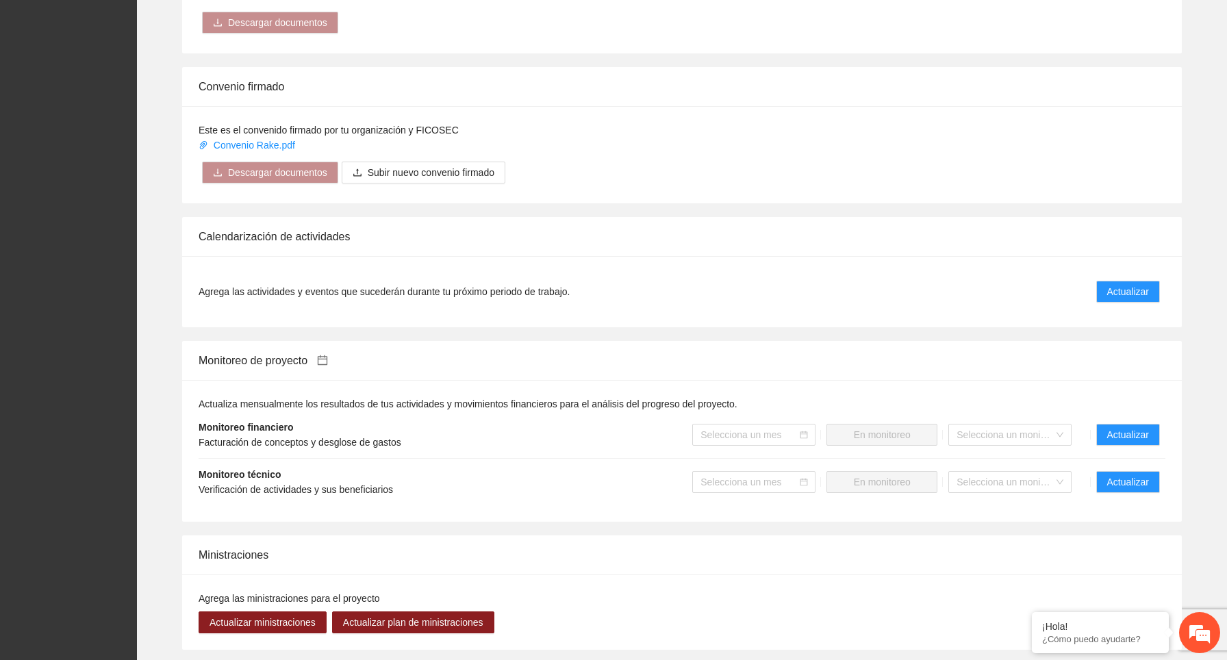
scroll to position [1225, 0]
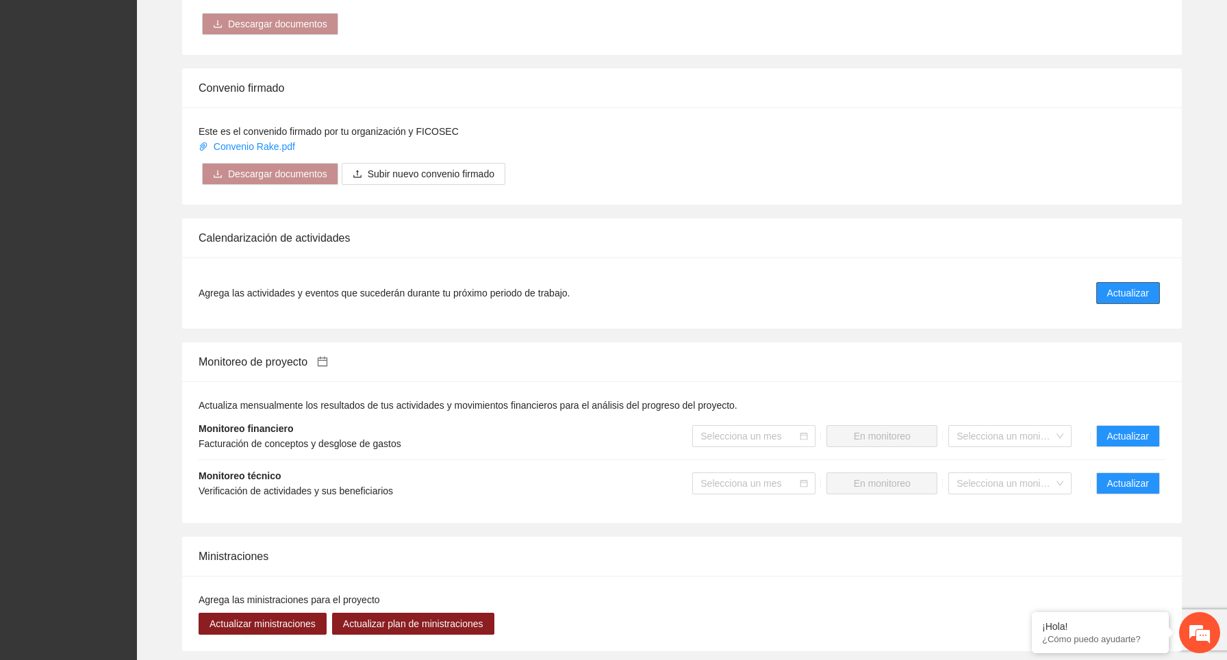
click at [1122, 300] on span "Actualizar" at bounding box center [1128, 293] width 42 height 15
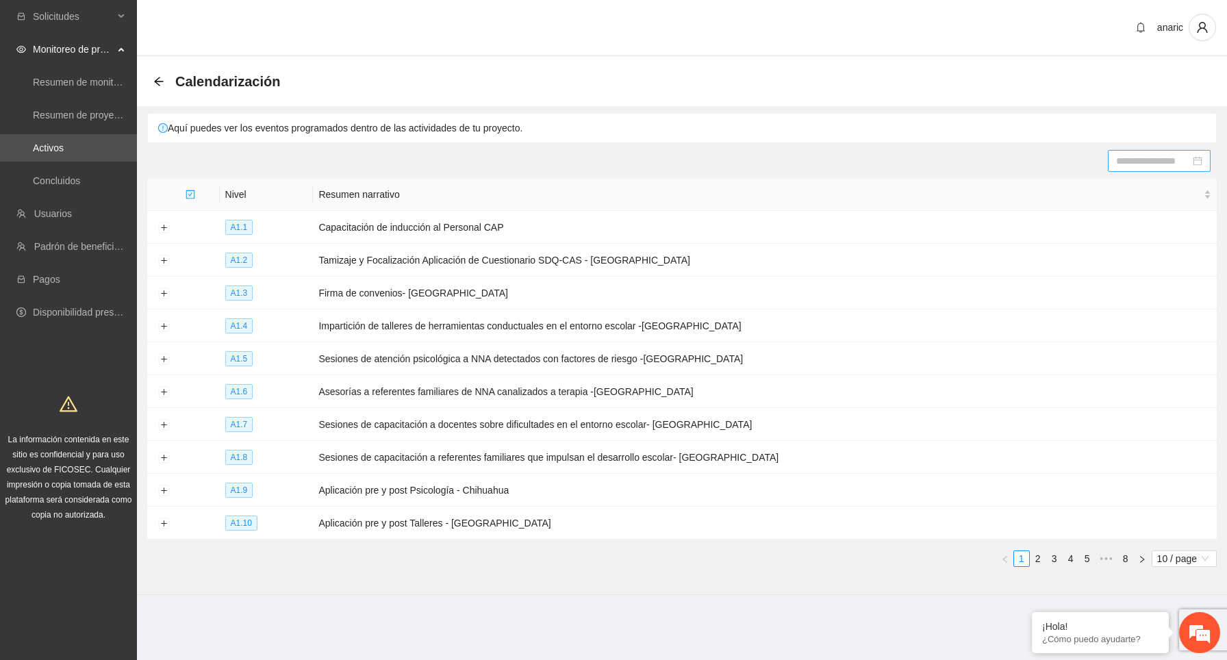
click at [1147, 161] on input at bounding box center [1153, 160] width 74 height 15
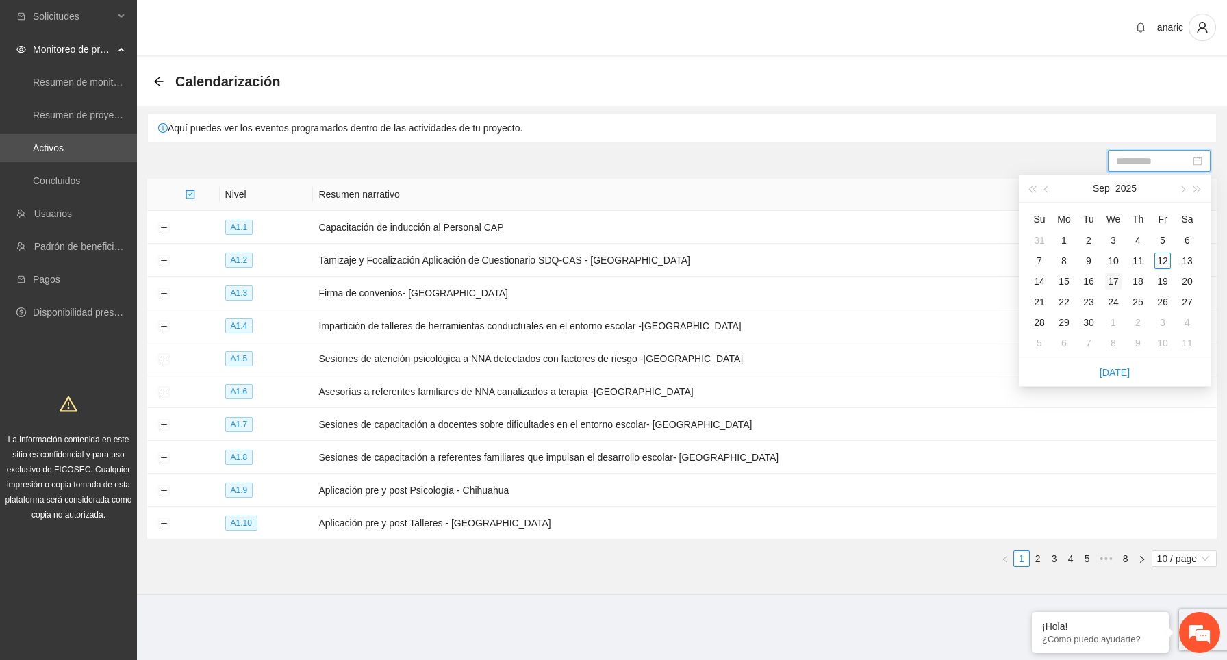
type input "**********"
click at [1071, 281] on div "15" at bounding box center [1064, 281] width 16 height 16
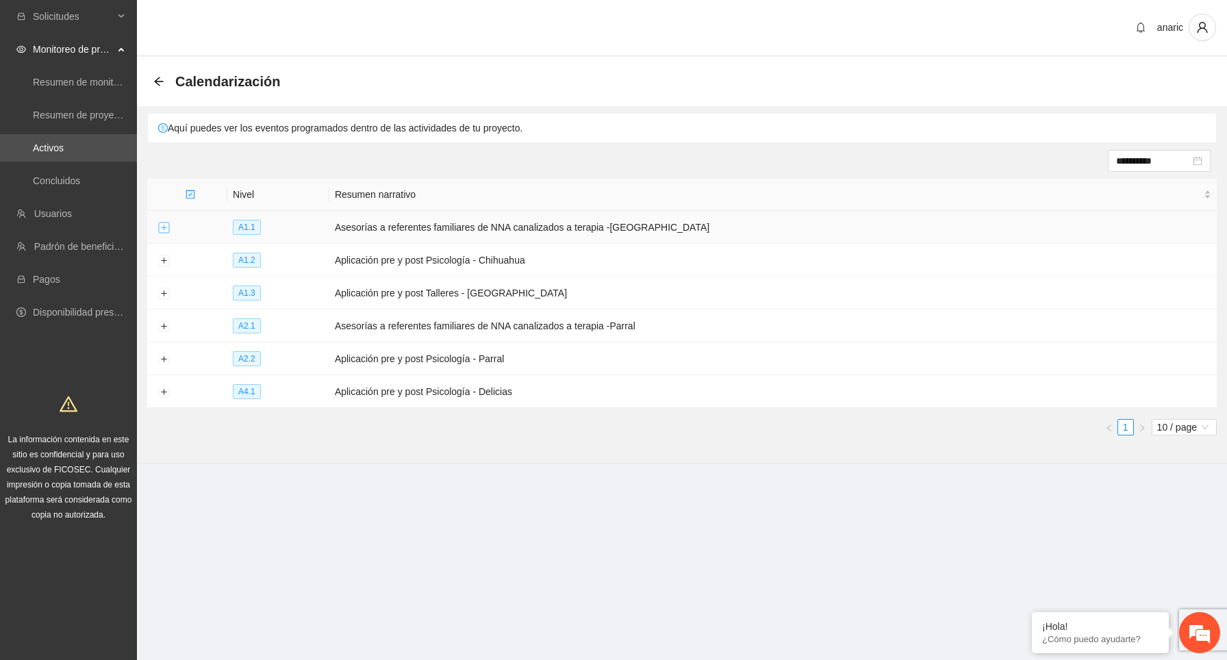
click at [166, 230] on button "Expand row" at bounding box center [163, 228] width 11 height 11
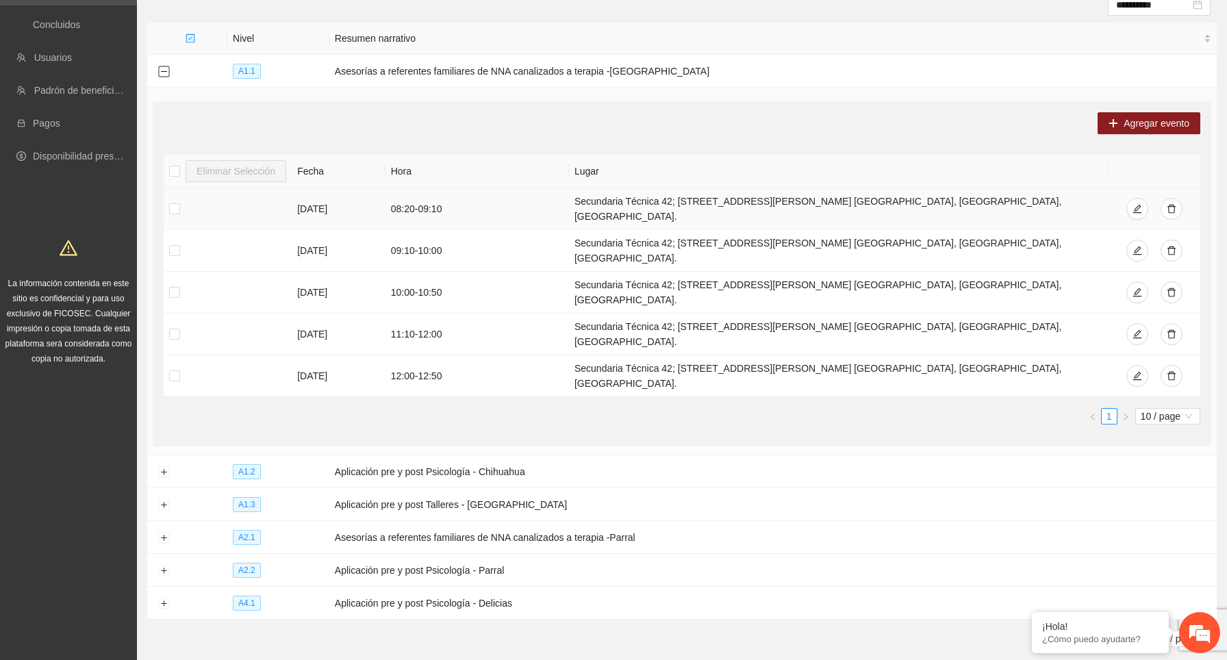
scroll to position [183, 0]
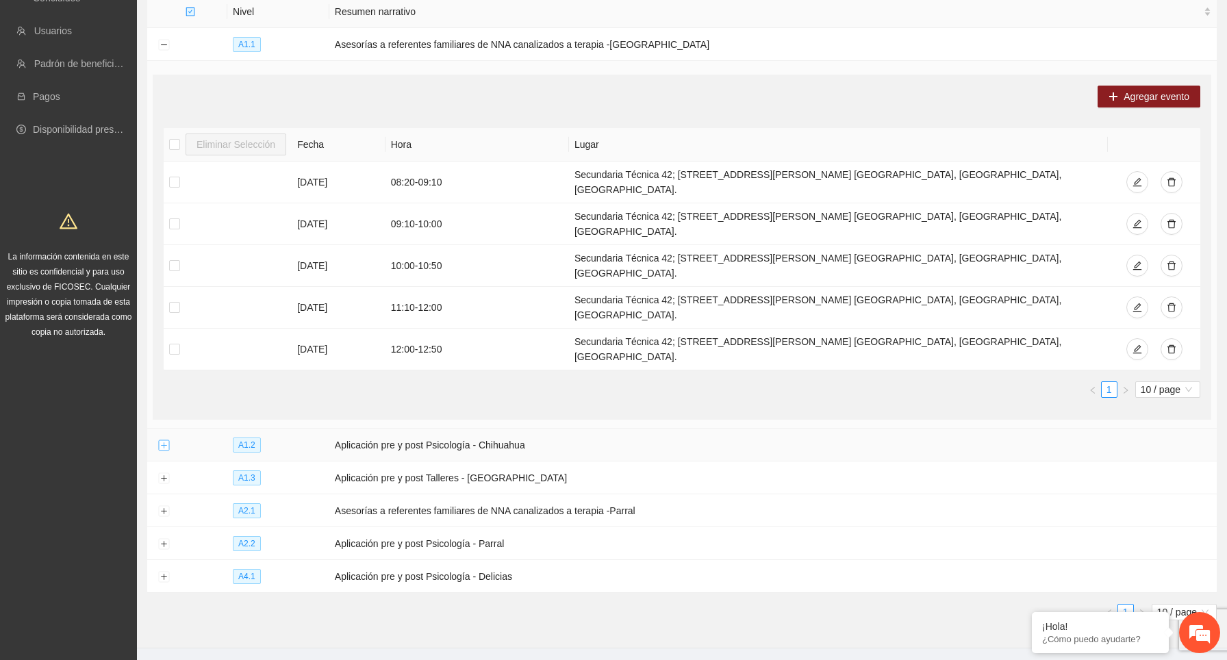
click at [164, 440] on button "Expand row" at bounding box center [163, 445] width 11 height 11
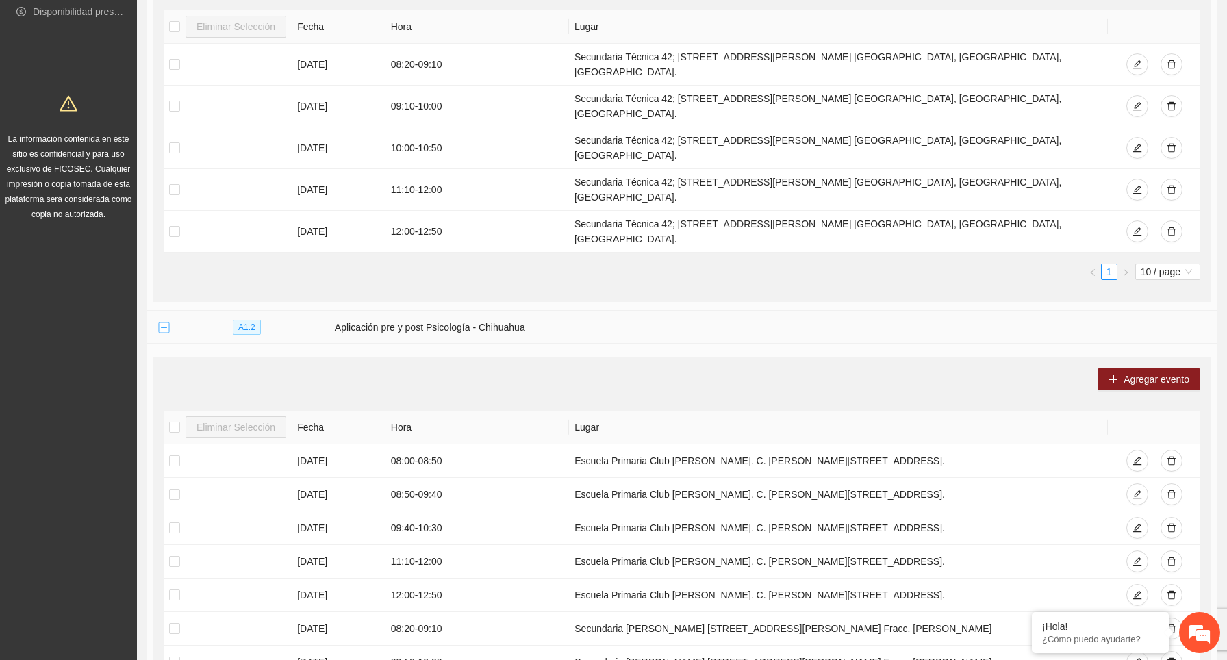
scroll to position [677, 0]
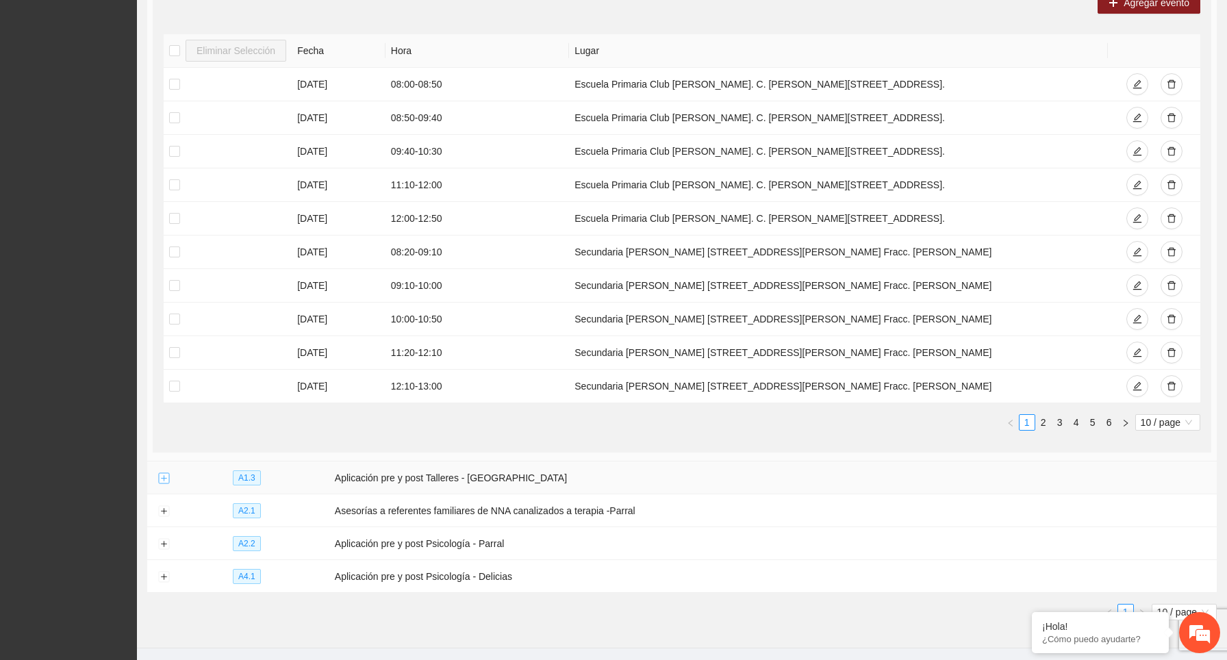
click at [167, 473] on button "Expand row" at bounding box center [163, 478] width 11 height 11
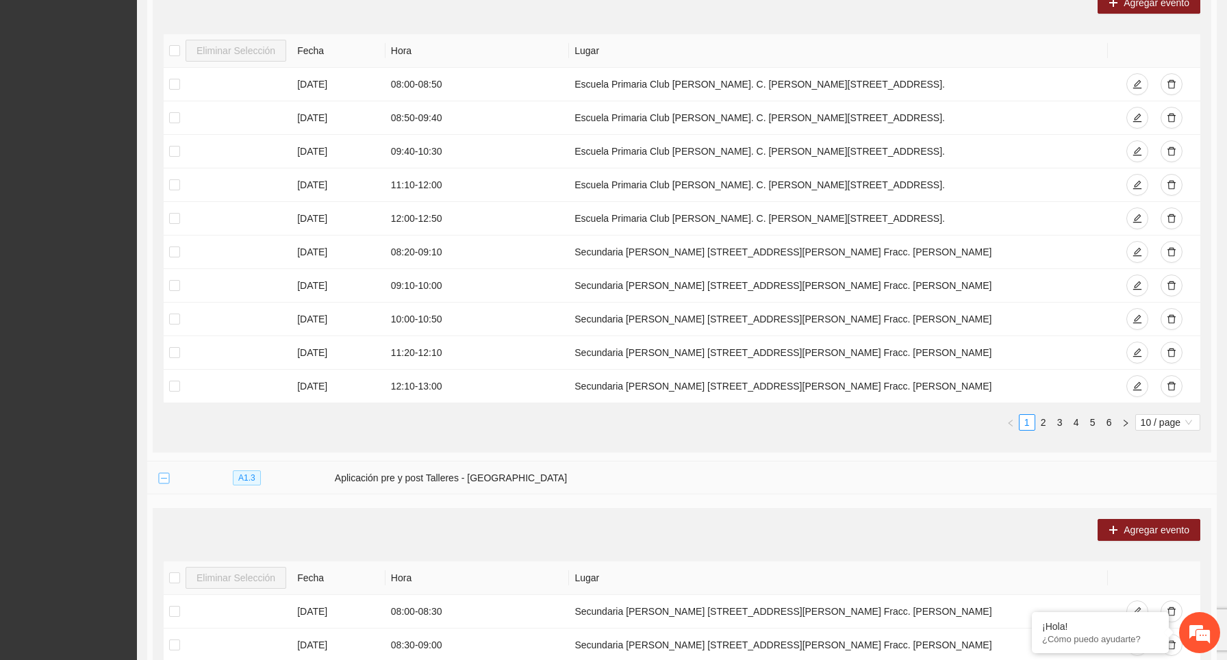
scroll to position [1038, 0]
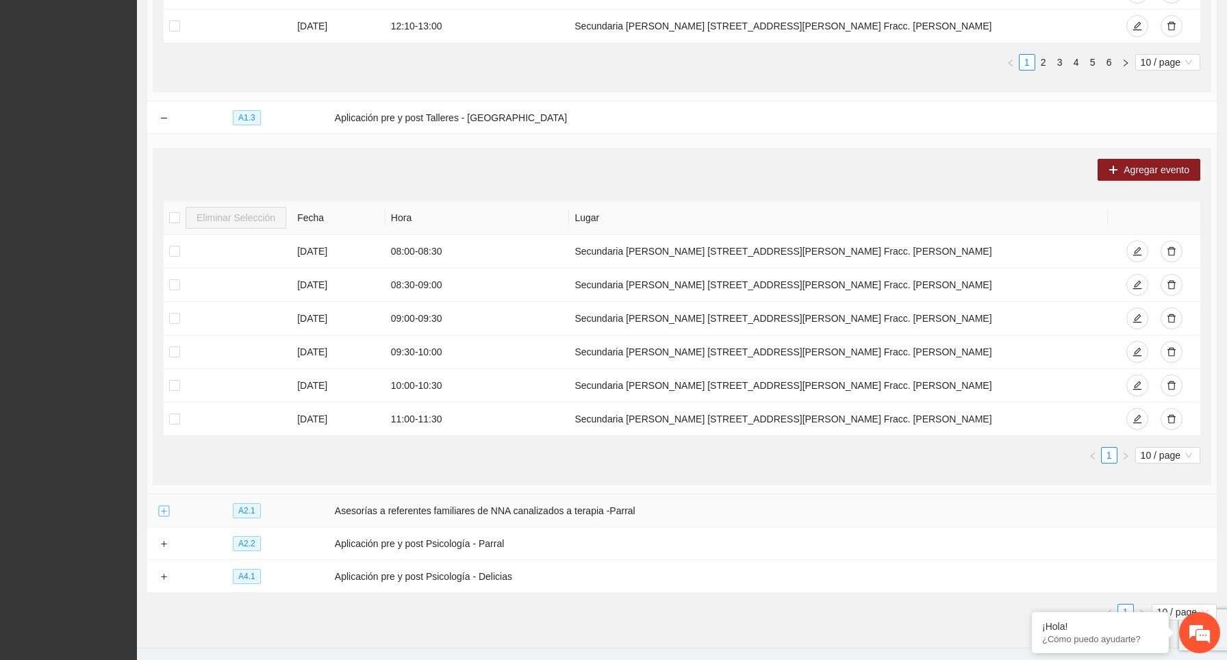
click at [166, 506] on button "Expand row" at bounding box center [163, 511] width 11 height 11
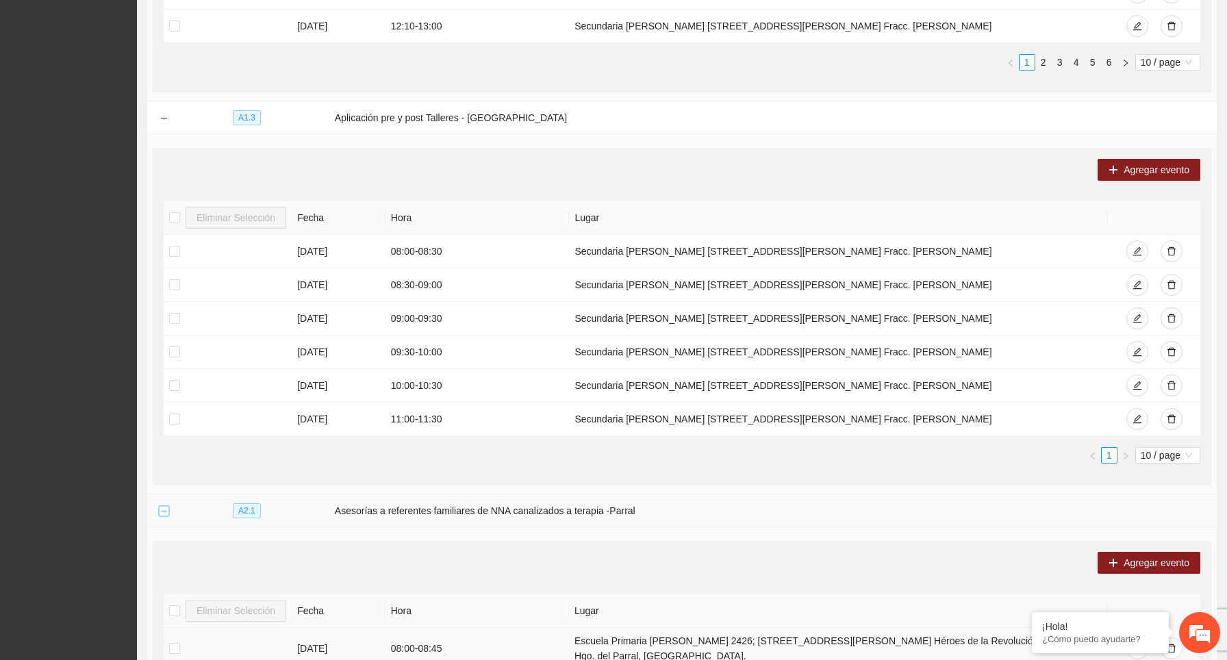
scroll to position [1573, 0]
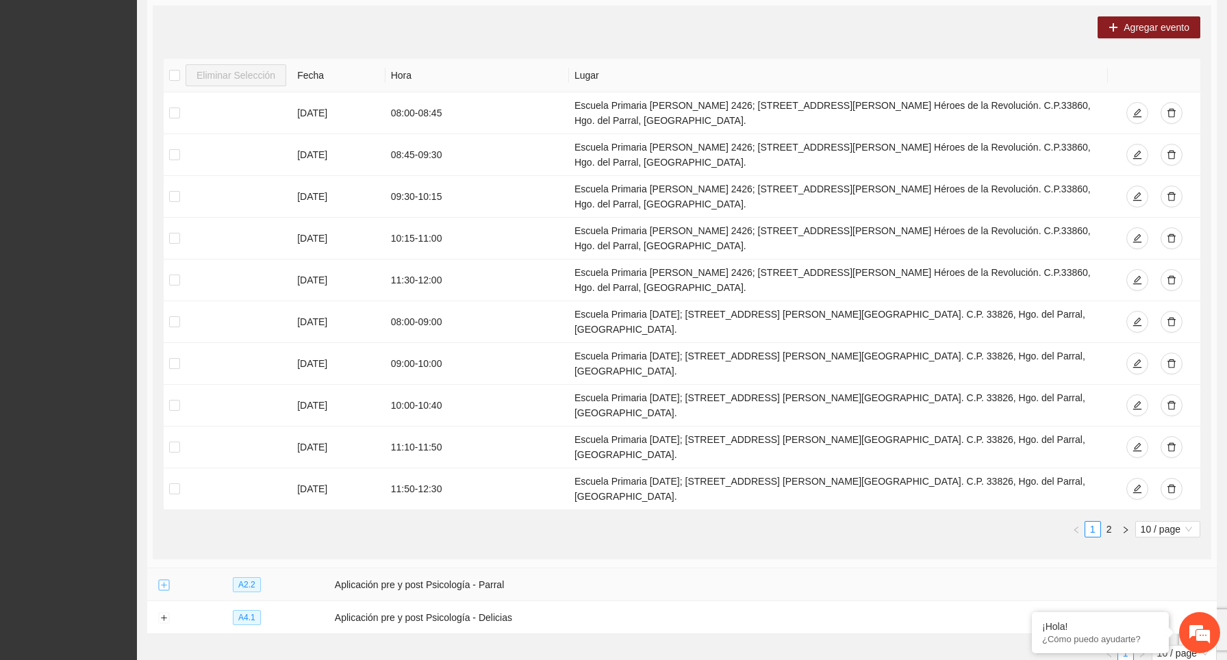
click at [164, 580] on button "Expand row" at bounding box center [163, 585] width 11 height 11
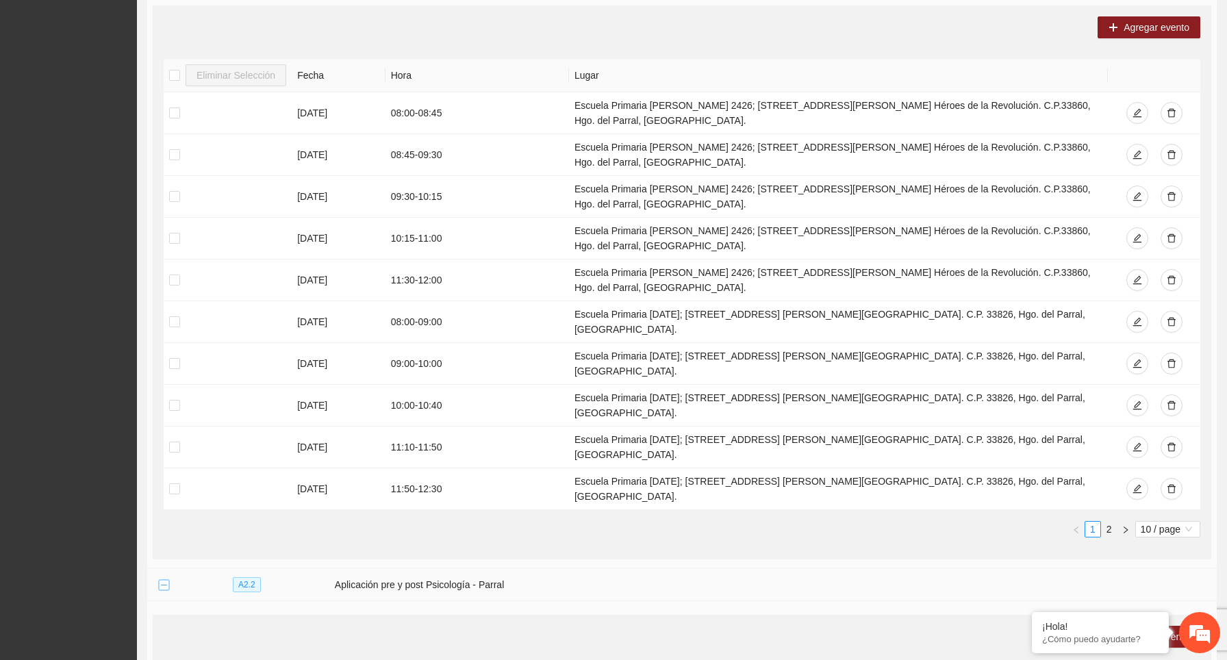
scroll to position [2068, 0]
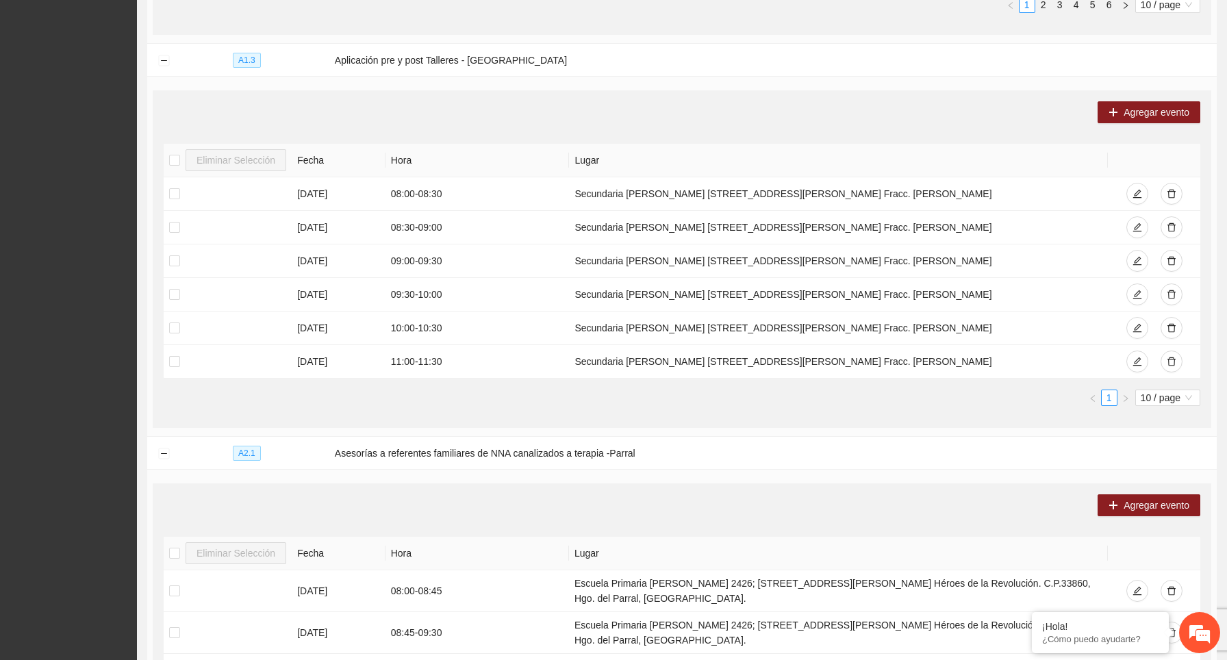
scroll to position [1086, 0]
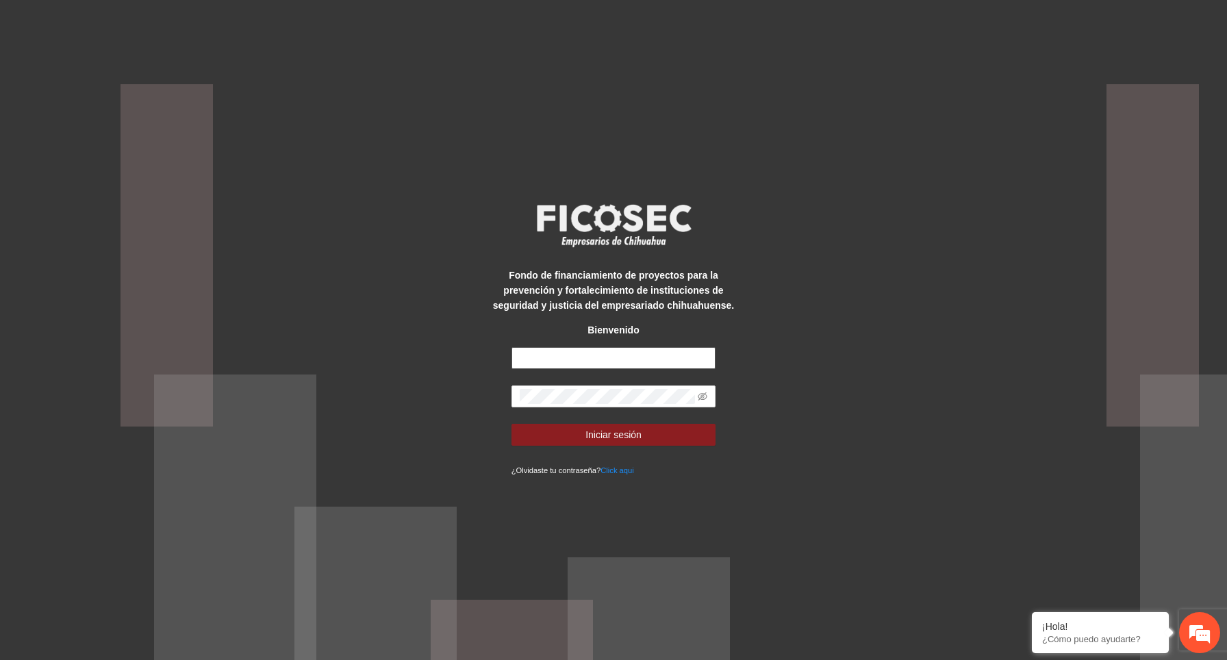
paste input "**********"
type input "**********"
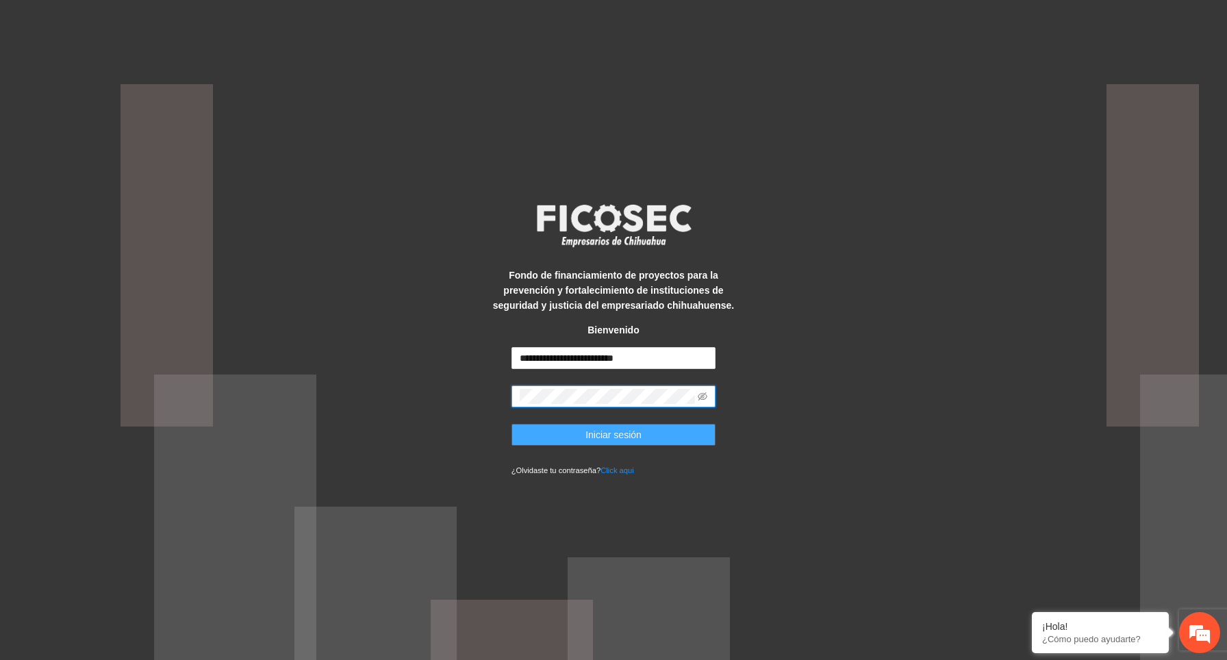
click at [530, 438] on button "Iniciar sesión" at bounding box center [614, 435] width 205 height 22
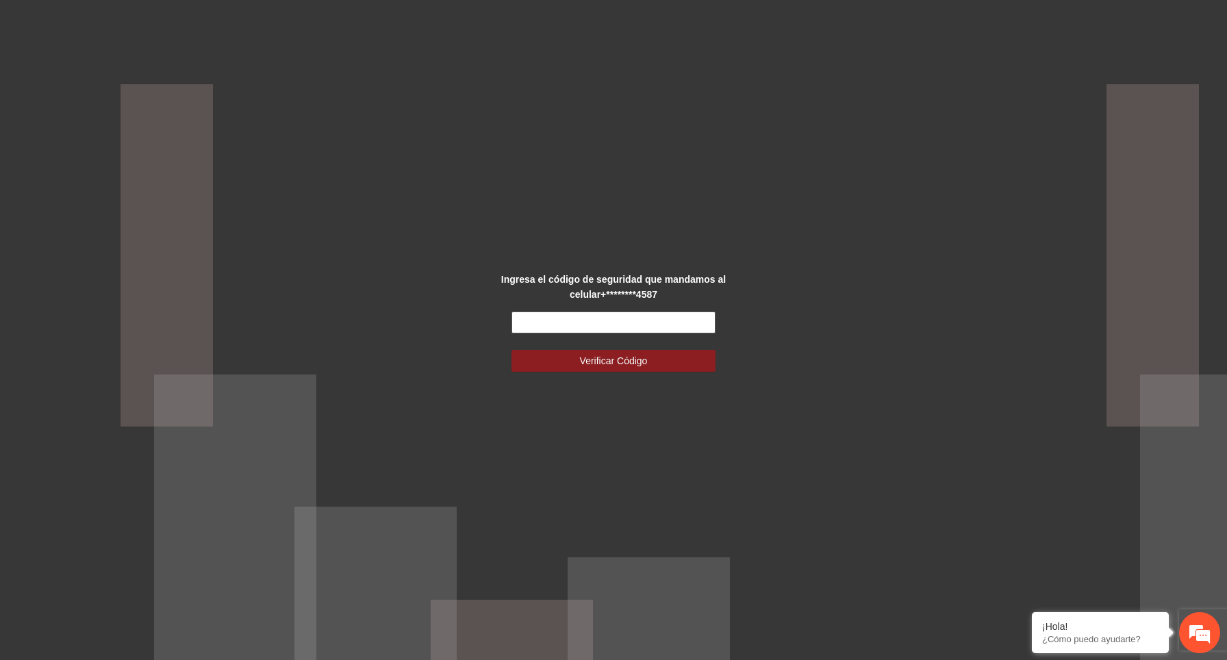
click at [598, 316] on input "text" at bounding box center [614, 323] width 205 height 22
paste input "******"
type input "******"
click at [598, 364] on span "Verificar Código" at bounding box center [614, 360] width 68 height 15
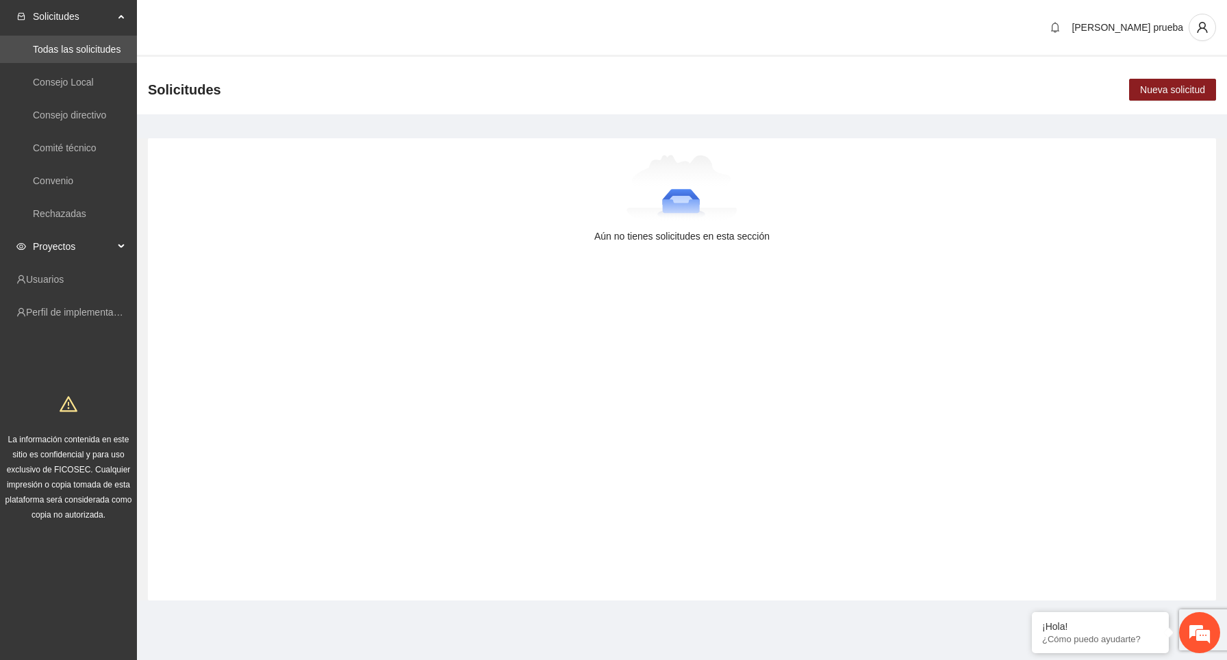
click at [96, 243] on span "Proyectos" at bounding box center [73, 246] width 81 height 27
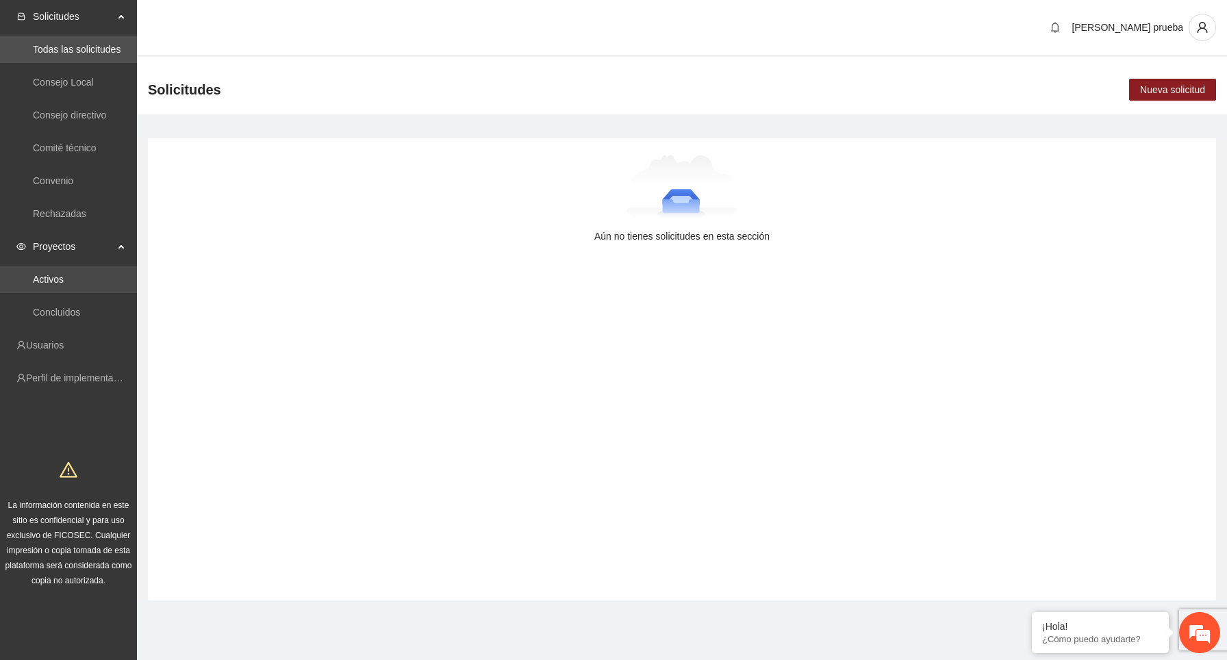
click at [64, 279] on link "Activos" at bounding box center [48, 279] width 31 height 11
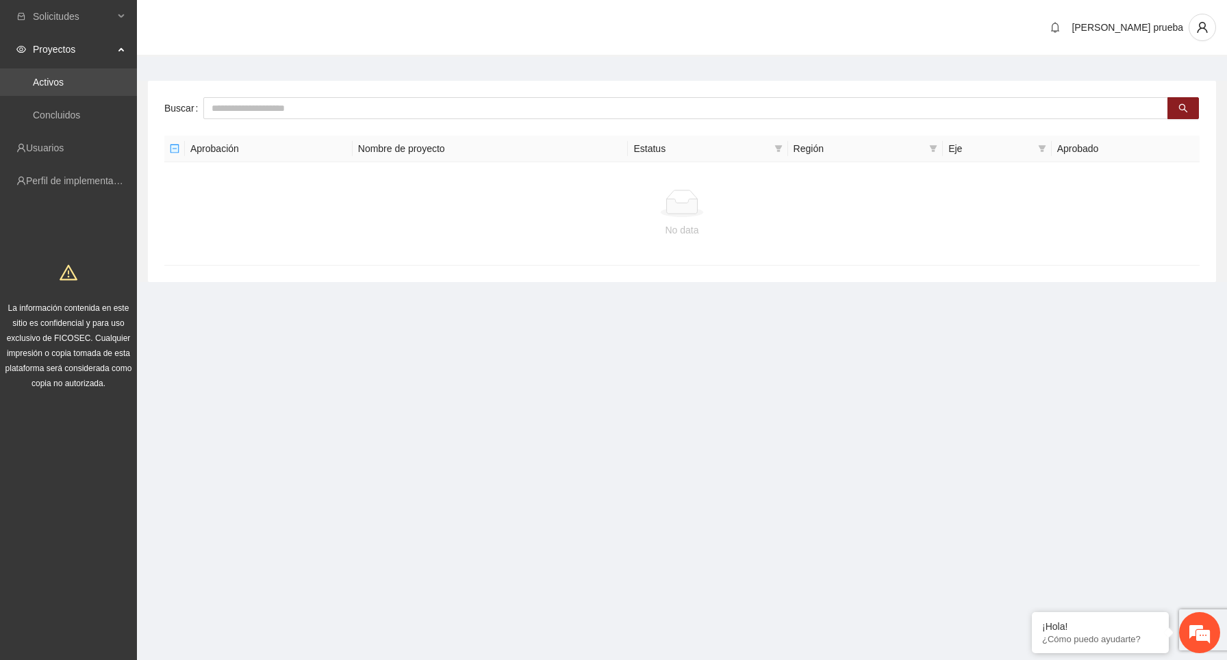
click at [64, 88] on link "Activos" at bounding box center [48, 82] width 31 height 11
